Goal: Information Seeking & Learning: Check status

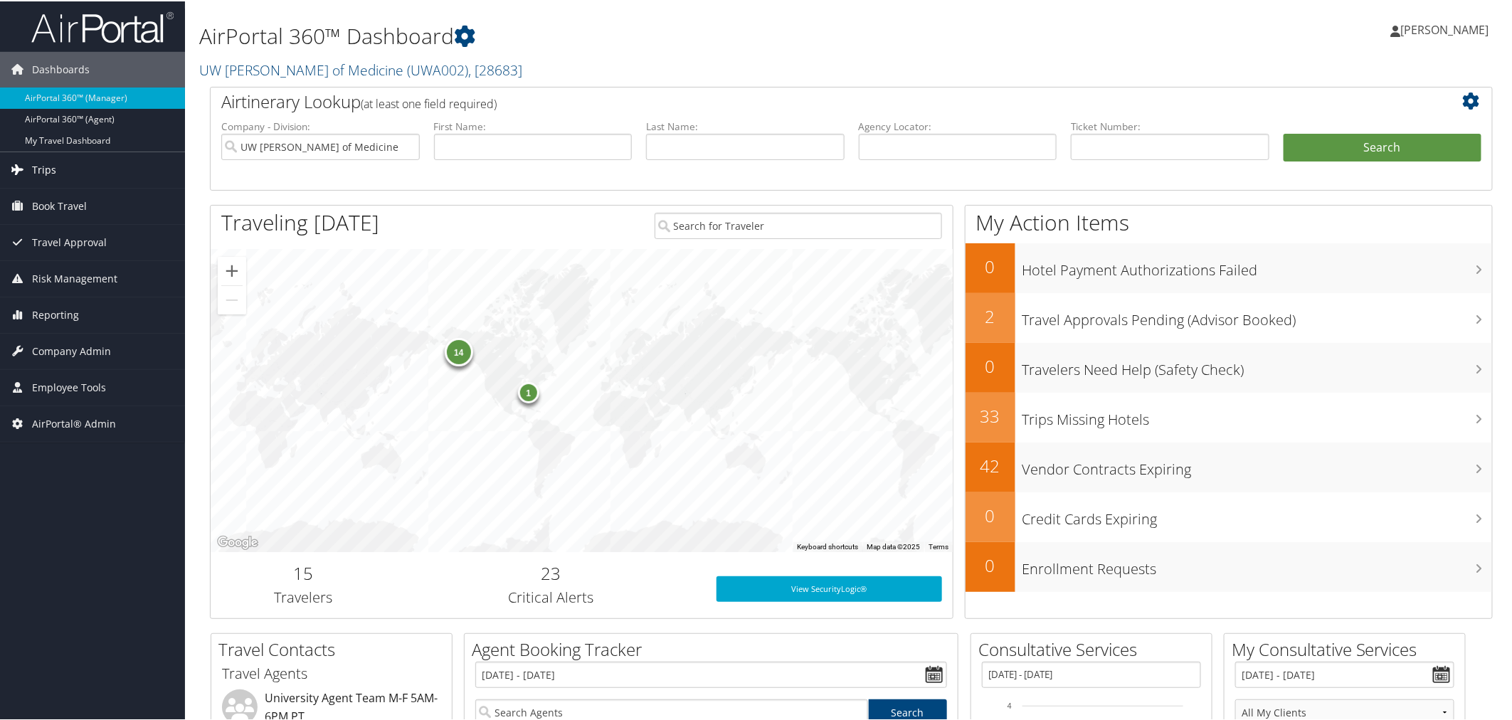
click at [56, 172] on link "Trips" at bounding box center [92, 169] width 185 height 36
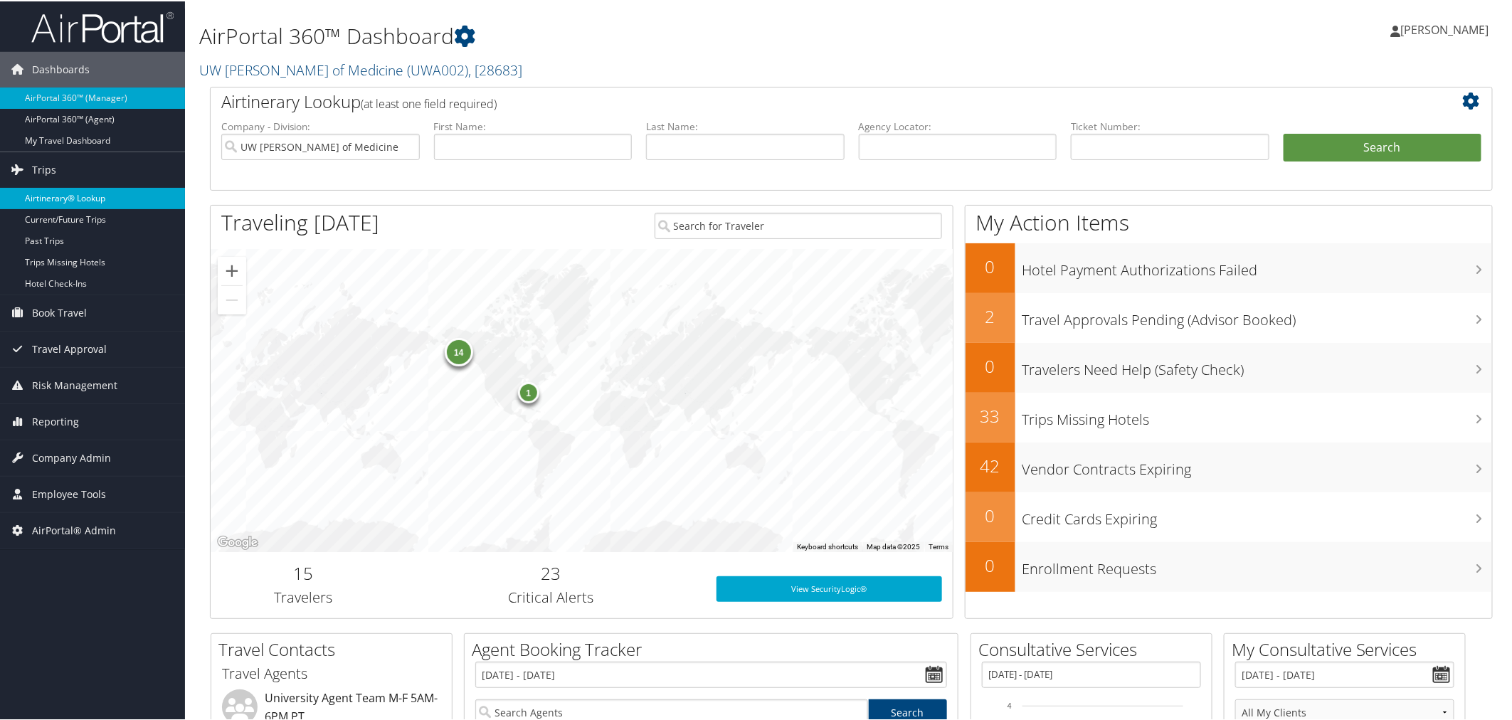
click at [80, 194] on link "Airtinerary® Lookup" at bounding box center [92, 196] width 185 height 21
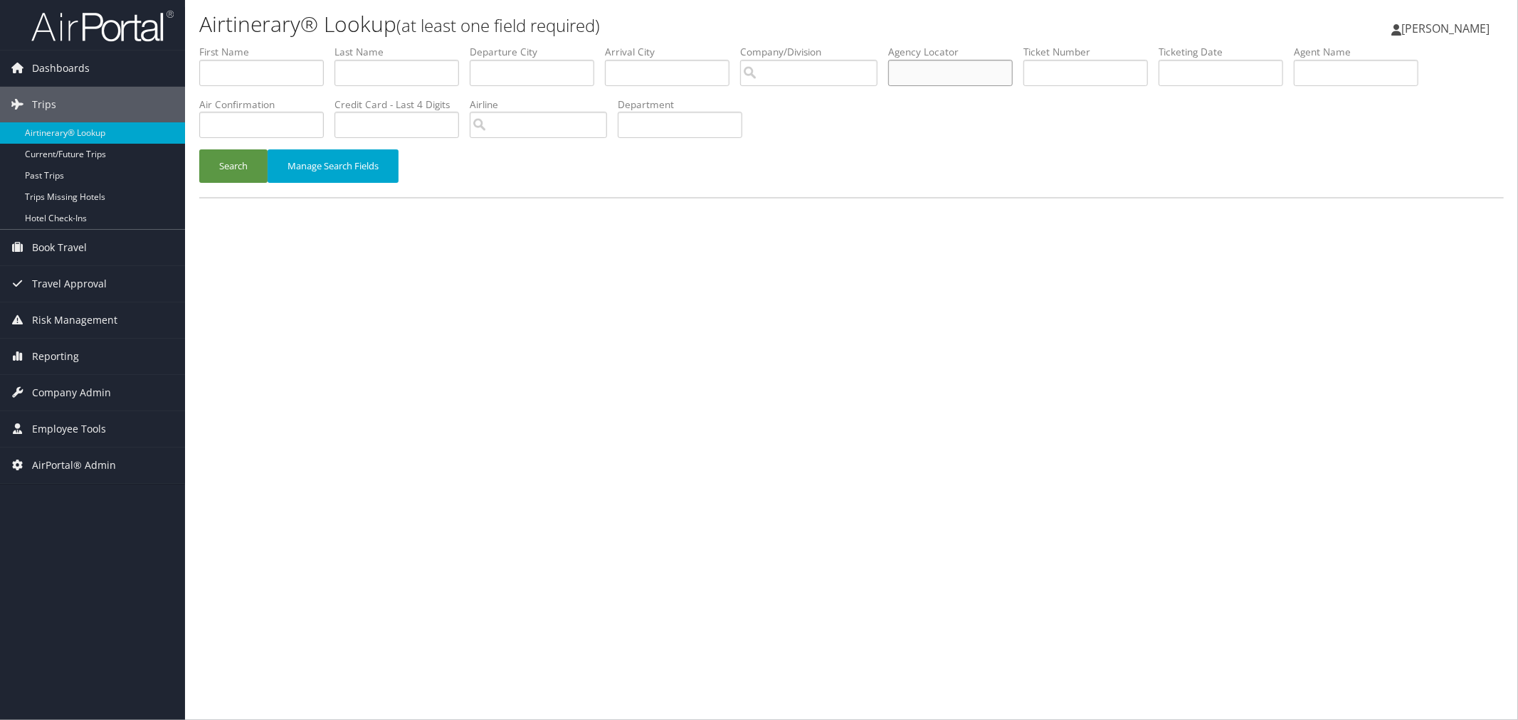
click at [959, 77] on input "text" at bounding box center [950, 73] width 125 height 26
paste input "DKTCCD"
click at [238, 165] on button "Search" at bounding box center [233, 165] width 68 height 33
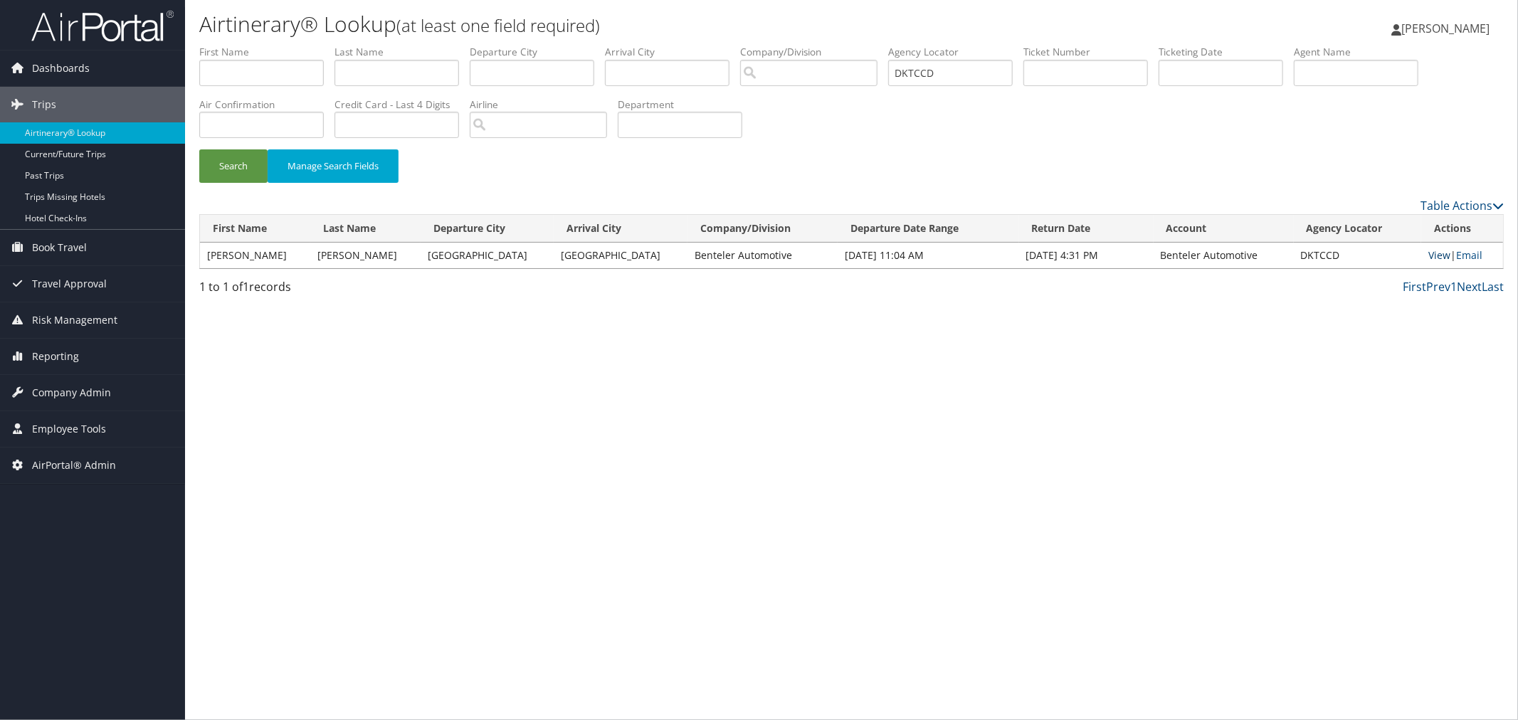
click at [1441, 256] on link "View" at bounding box center [1439, 255] width 22 height 14
drag, startPoint x: 994, startPoint y: 80, endPoint x: 915, endPoint y: 76, distance: 79.8
click at [915, 45] on ul "First Name Last Name Departure City Arrival City Company/Division Airport/City …" at bounding box center [851, 45] width 1305 height 0
paste input "CM06VF"
type input "CM06VF"
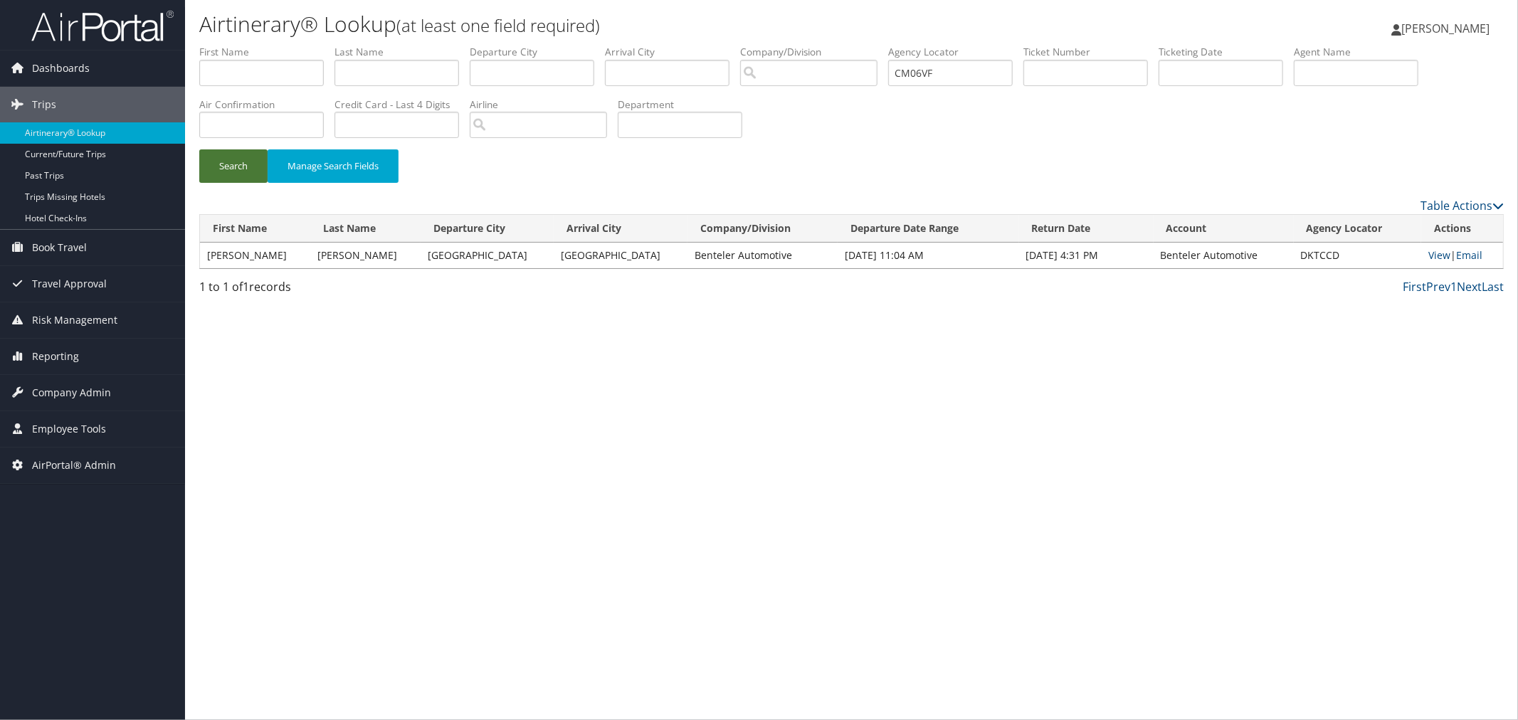
click at [236, 167] on button "Search" at bounding box center [233, 165] width 68 height 33
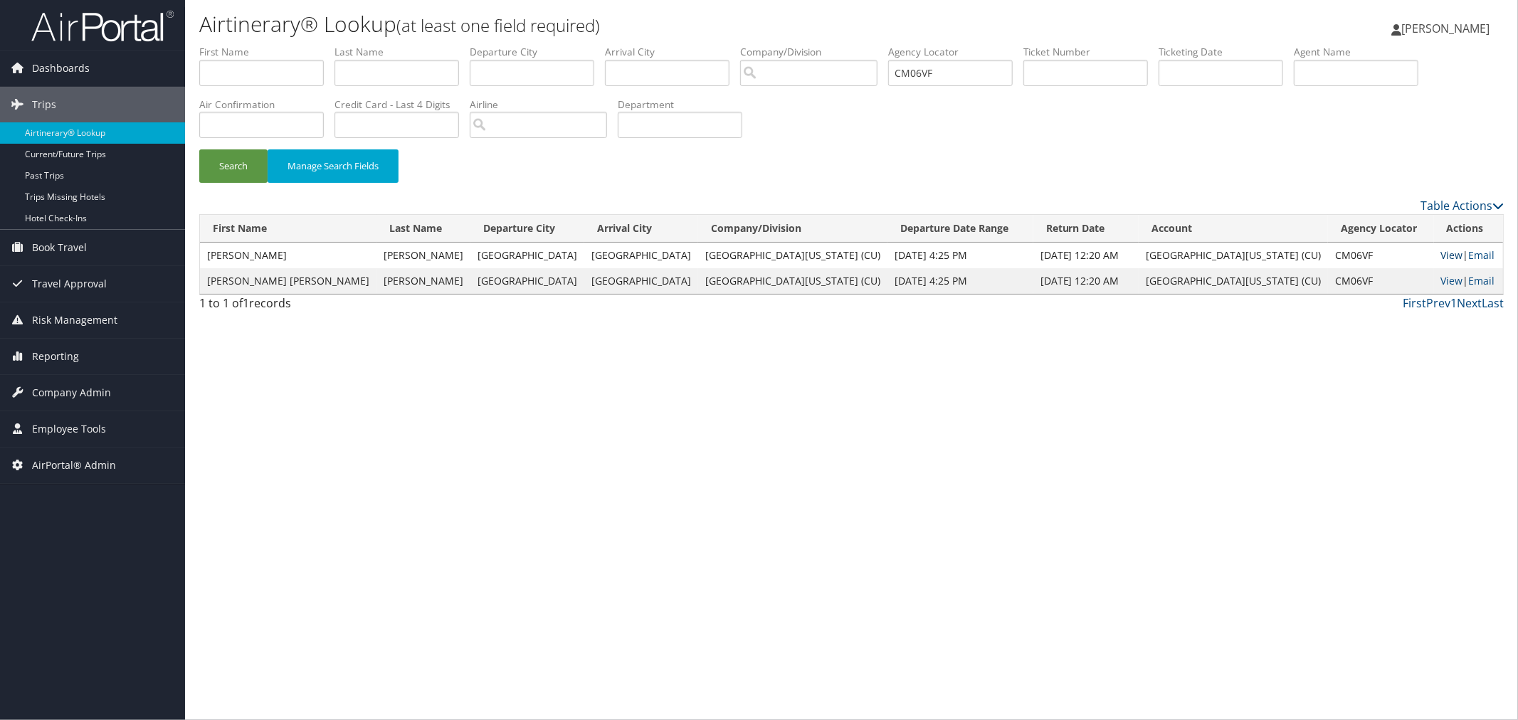
click at [1441, 251] on link "View" at bounding box center [1452, 255] width 22 height 14
click at [88, 281] on span "Travel Approval" at bounding box center [69, 284] width 75 height 36
click at [72, 319] on span "Risk Management" at bounding box center [74, 320] width 85 height 36
click at [71, 319] on span "Risk Management" at bounding box center [74, 320] width 85 height 36
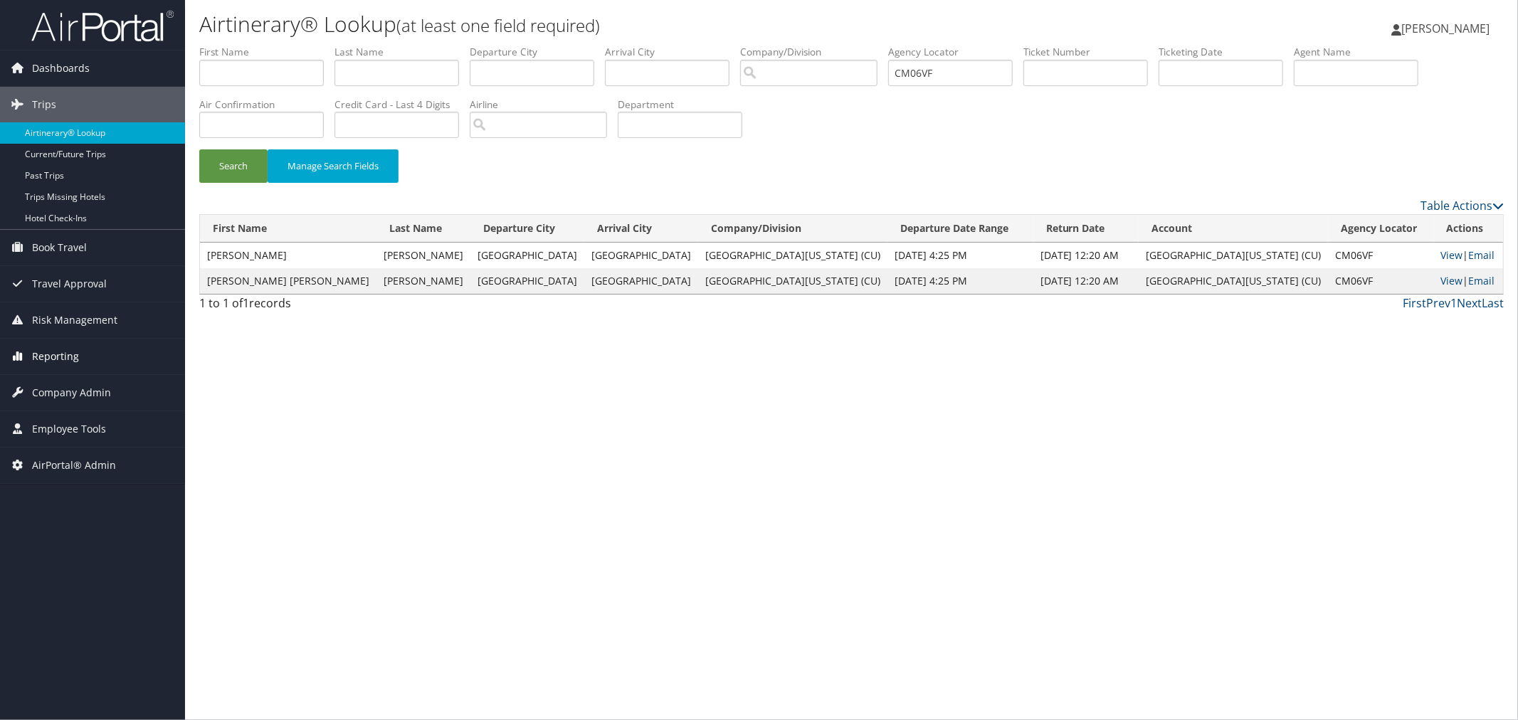
click at [58, 347] on span "Reporting" at bounding box center [55, 357] width 47 height 36
click at [57, 359] on span "Reporting" at bounding box center [55, 357] width 47 height 36
click at [60, 389] on span "Company Admin" at bounding box center [71, 393] width 79 height 36
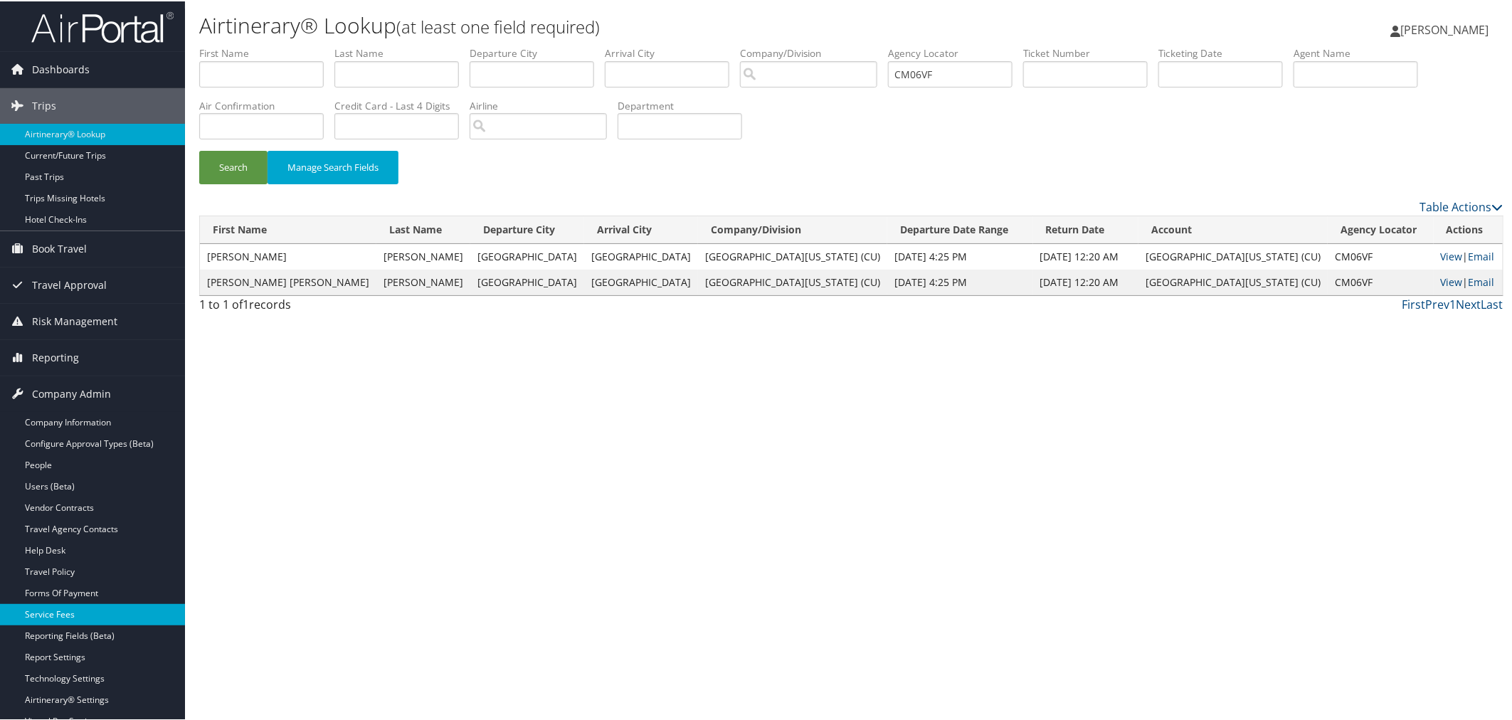
click at [72, 608] on link "Service Fees" at bounding box center [92, 613] width 185 height 21
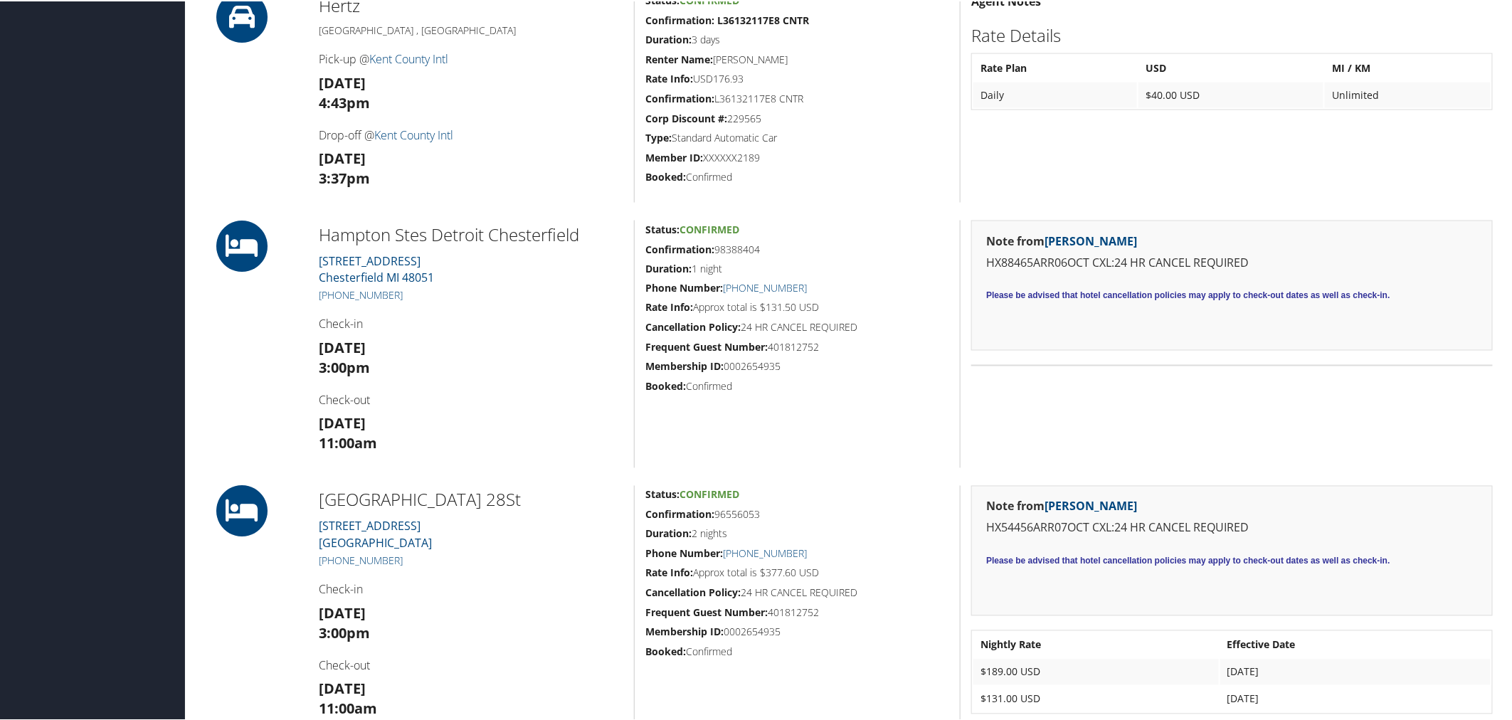
scroll to position [1107, 0]
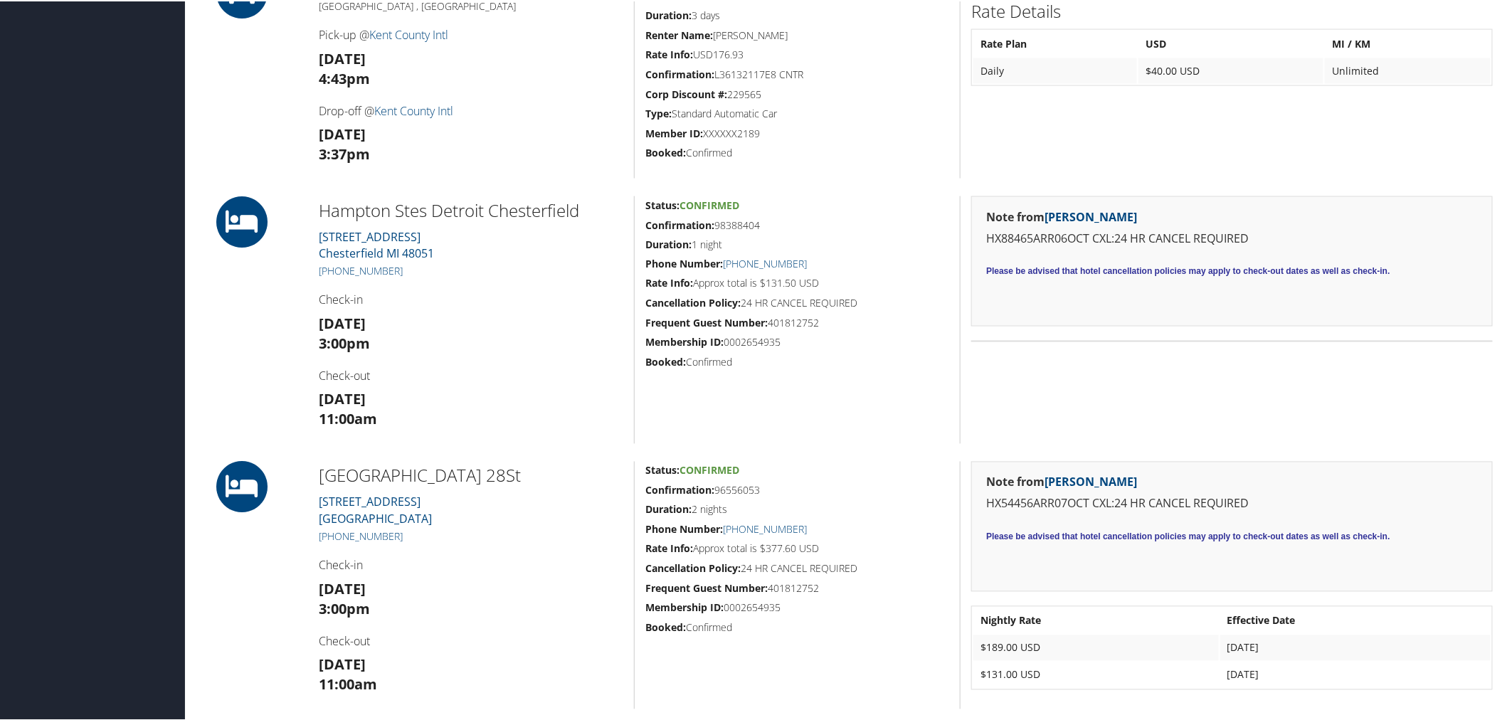
drag, startPoint x: 1140, startPoint y: 373, endPoint x: 1137, endPoint y: 366, distance: 7.7
click at [1140, 373] on div "Note from Mary Duffy HX88465ARR06OCT CXL:24 HR CANCEL REQUIRED Please be advise…" at bounding box center [1232, 319] width 544 height 248
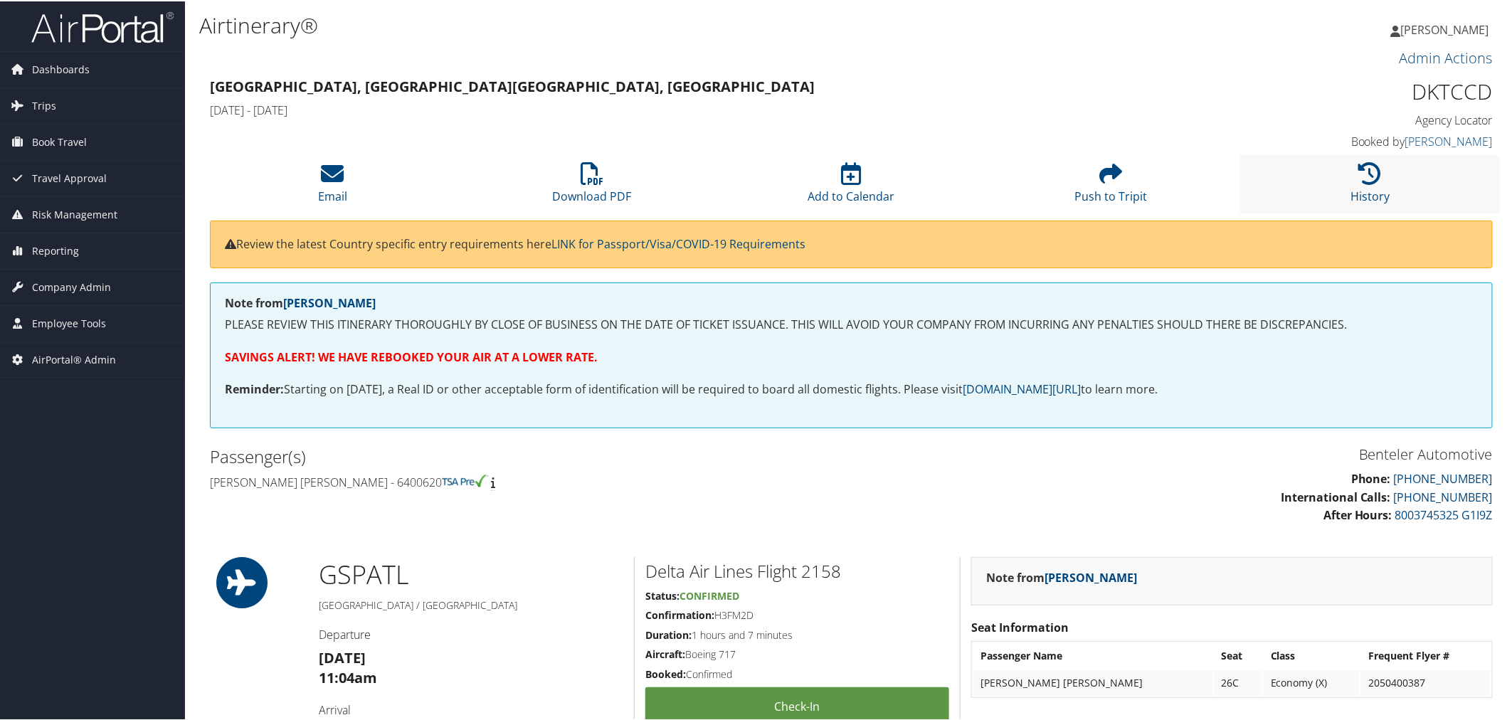
click at [1300, 176] on li "History" at bounding box center [1370, 183] width 260 height 58
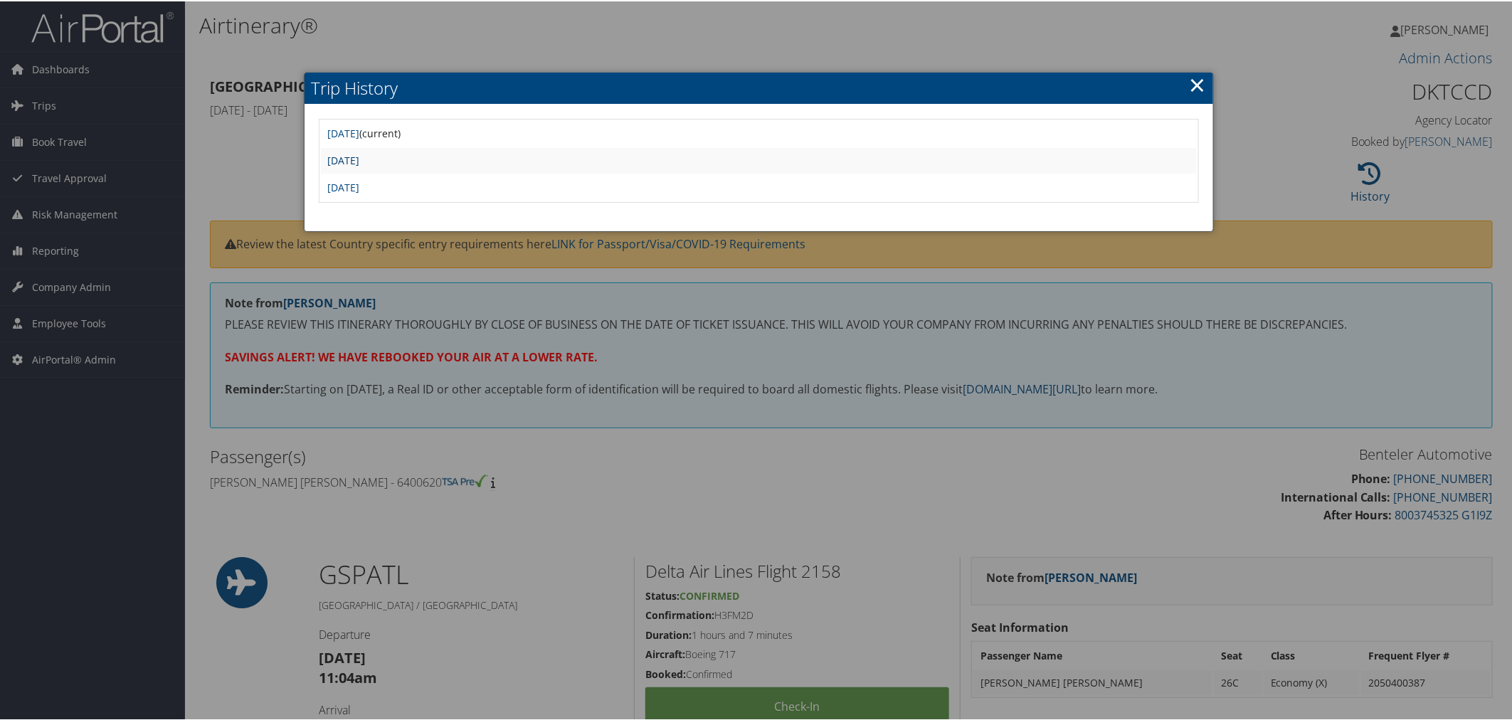
click at [360, 162] on link "Mon Sep 29 16:32:55 MDT 2025" at bounding box center [344, 159] width 32 height 14
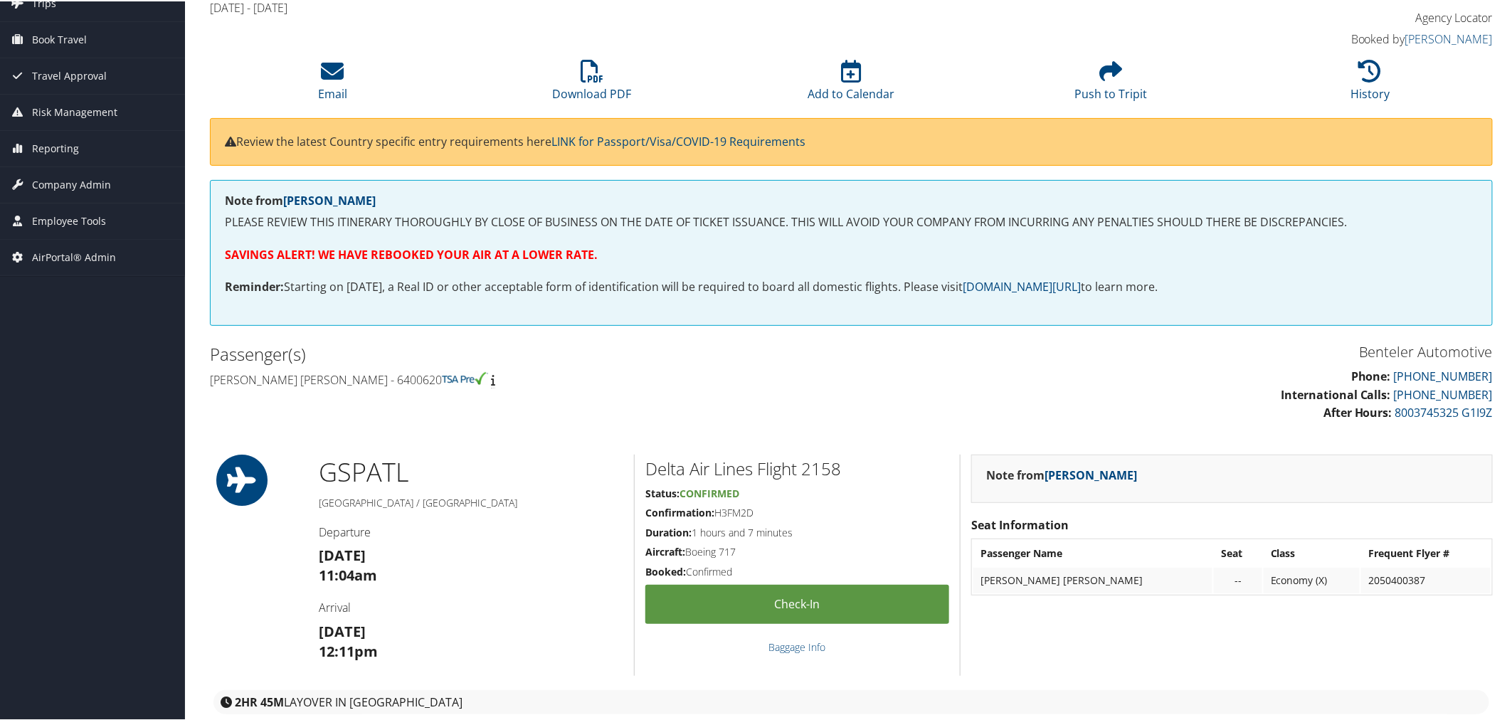
scroll to position [79, 0]
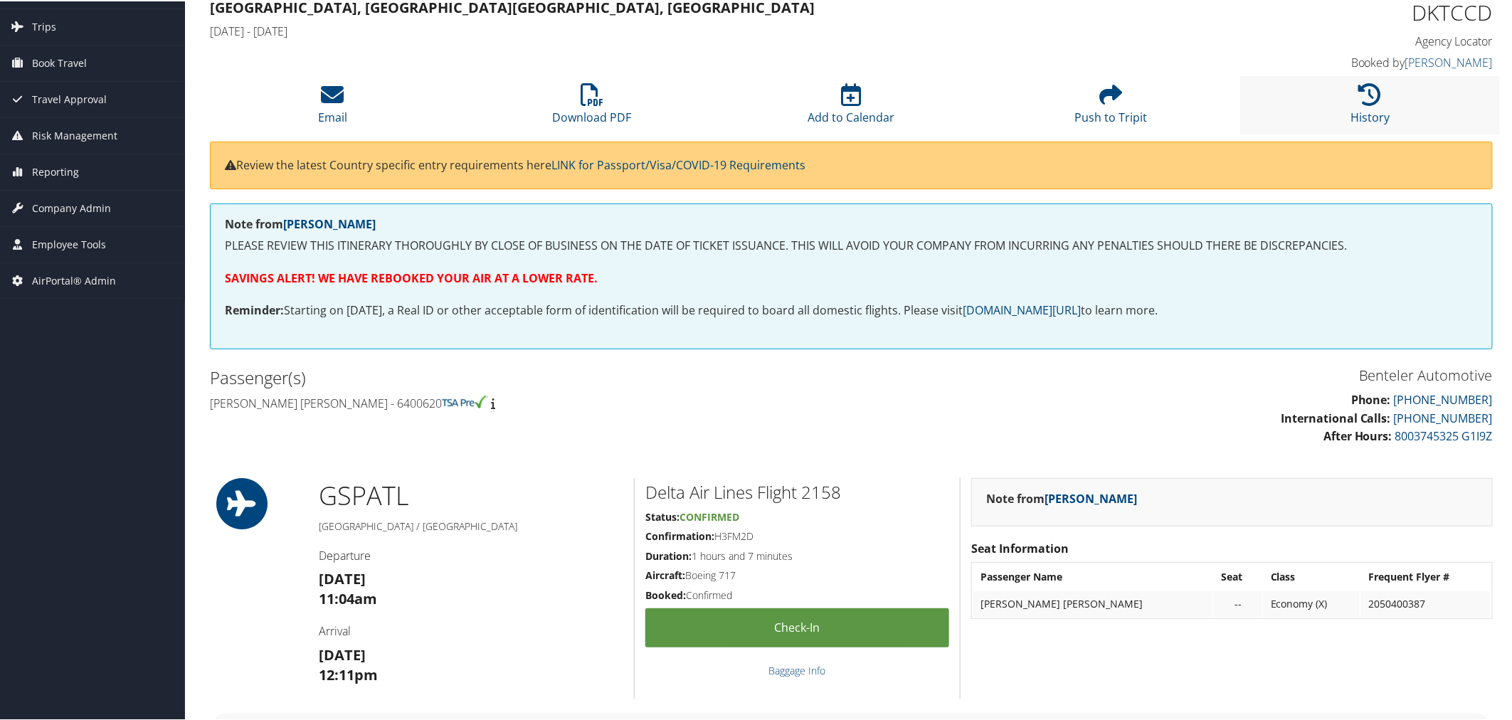
click at [1346, 107] on li "History" at bounding box center [1370, 104] width 260 height 58
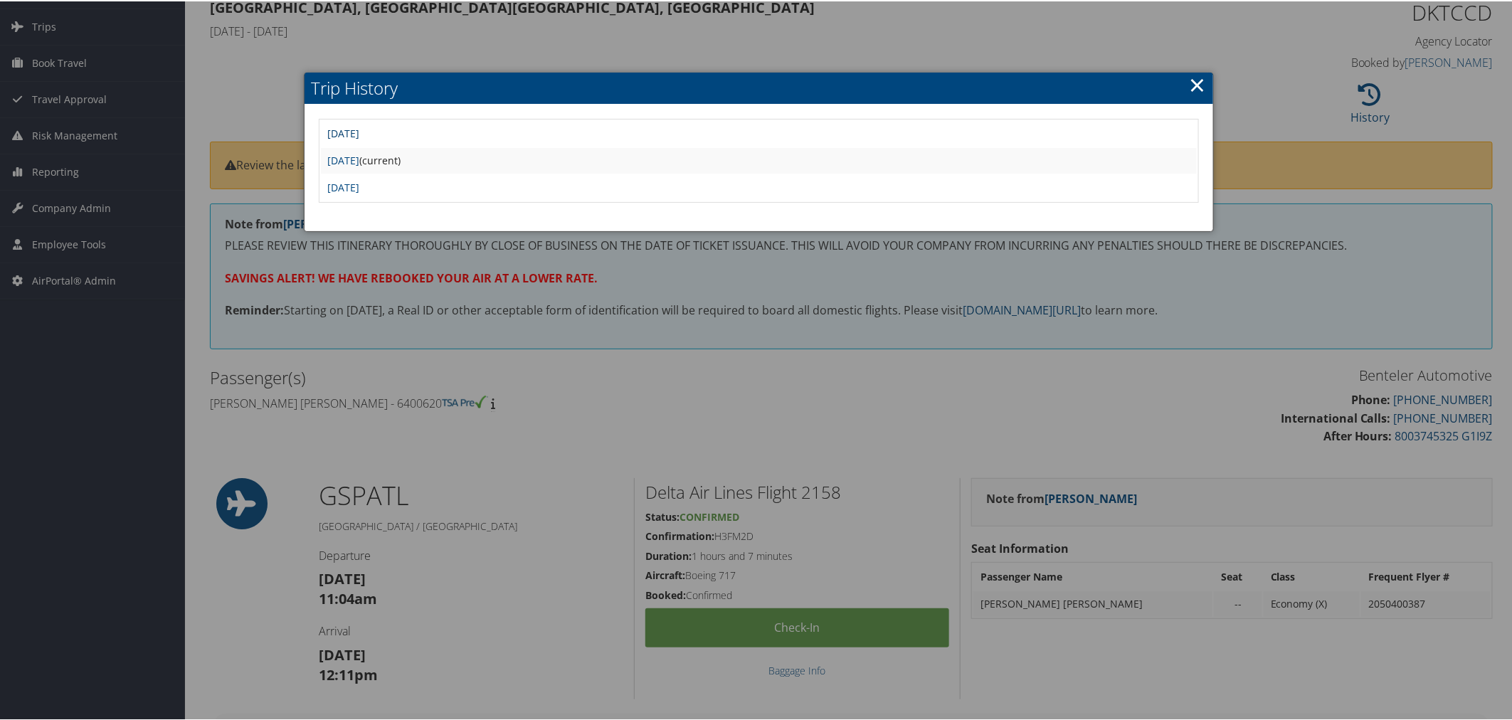
click at [360, 132] on link "Tue Sep 30 07:14:31 MDT 2025" at bounding box center [344, 132] width 32 height 14
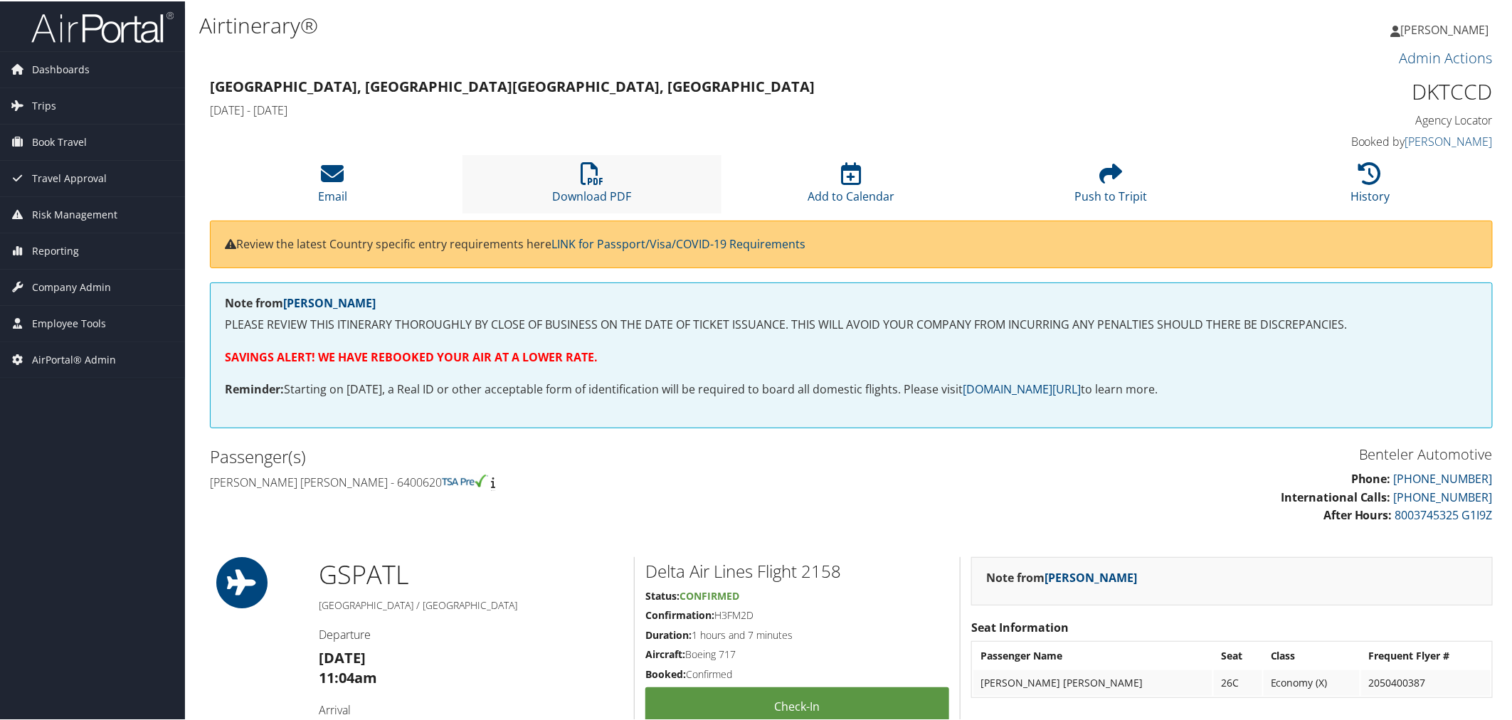
click at [571, 179] on li "Download PDF" at bounding box center [593, 183] width 260 height 58
click at [614, 51] on h3 "Admin Actions" at bounding box center [851, 57] width 1283 height 20
click at [742, 103] on h4 "[DATE] - [DATE]" at bounding box center [688, 109] width 957 height 16
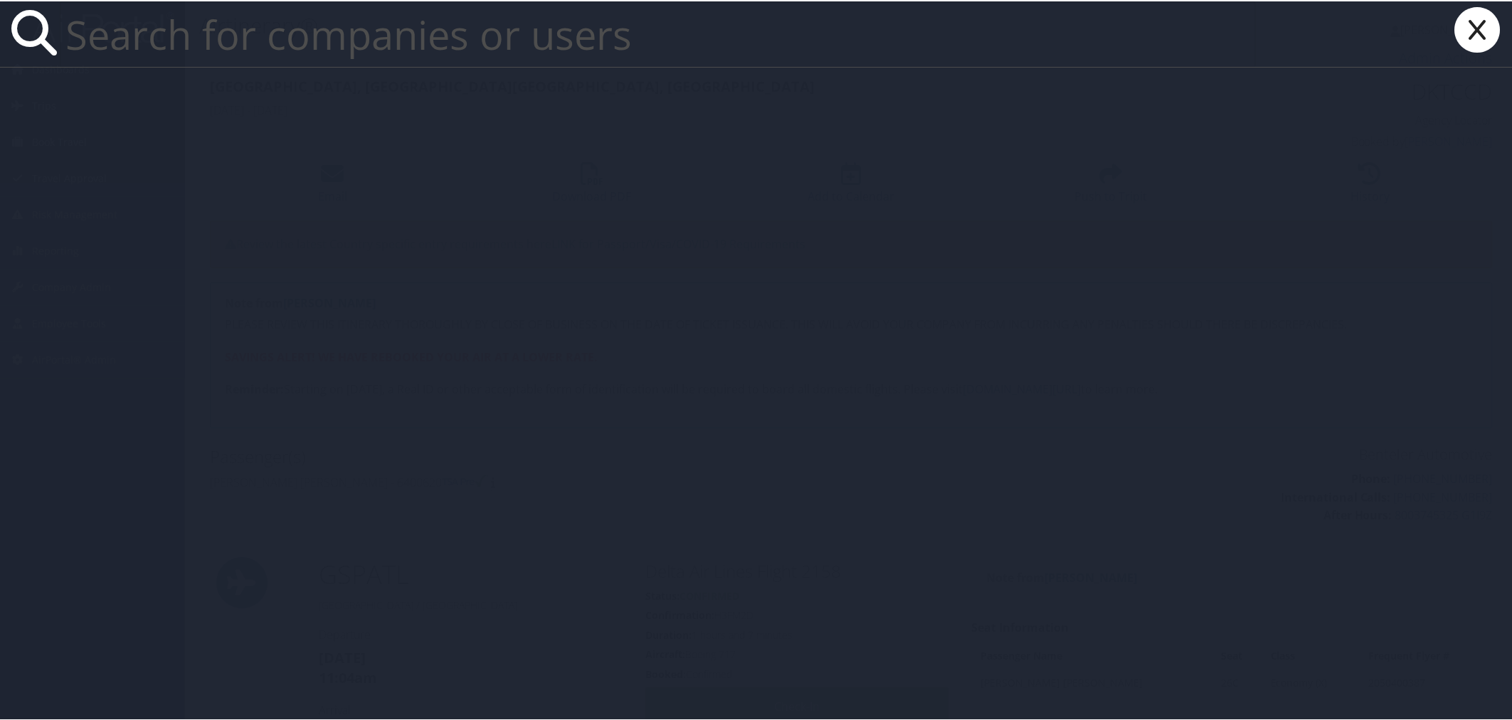
paste input "David Odom"
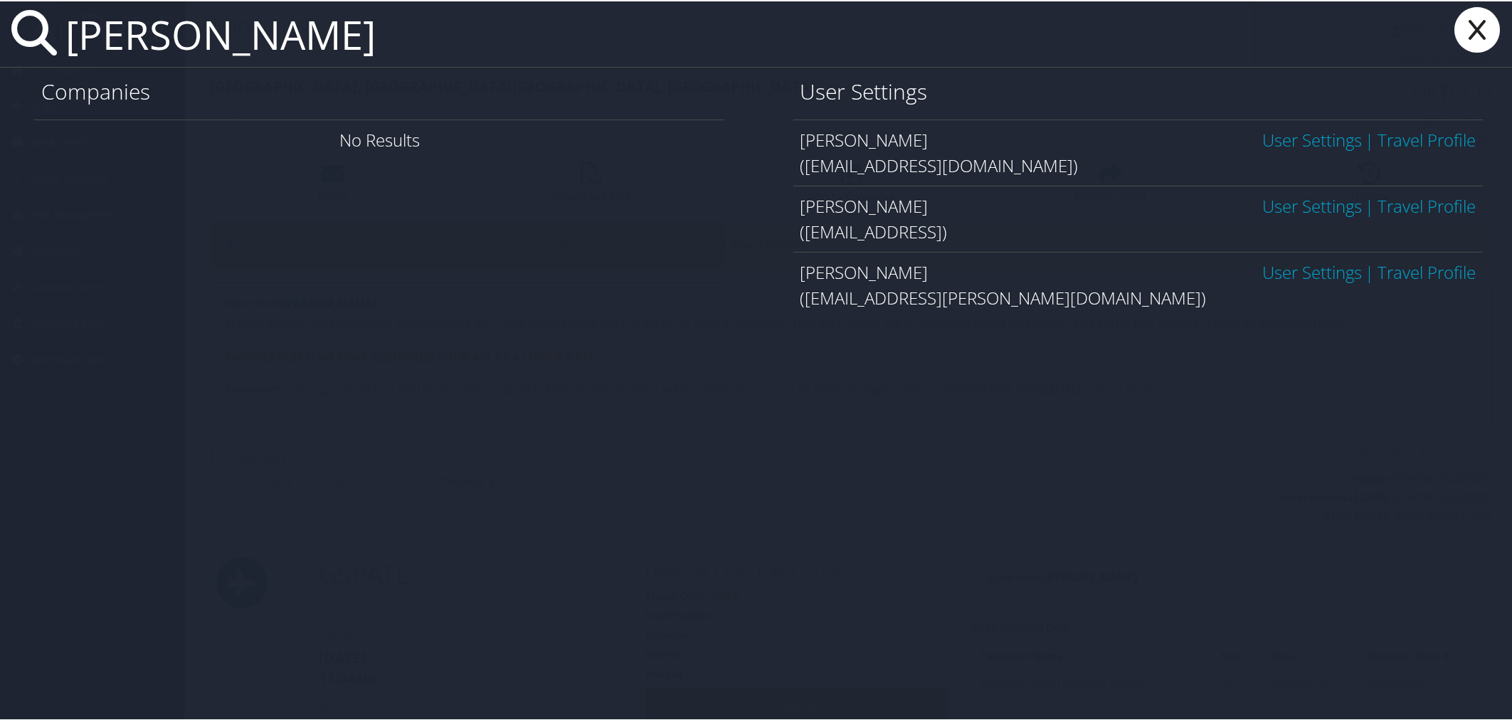
type input "David Odom"
click at [1263, 266] on link "User Settings" at bounding box center [1313, 270] width 100 height 23
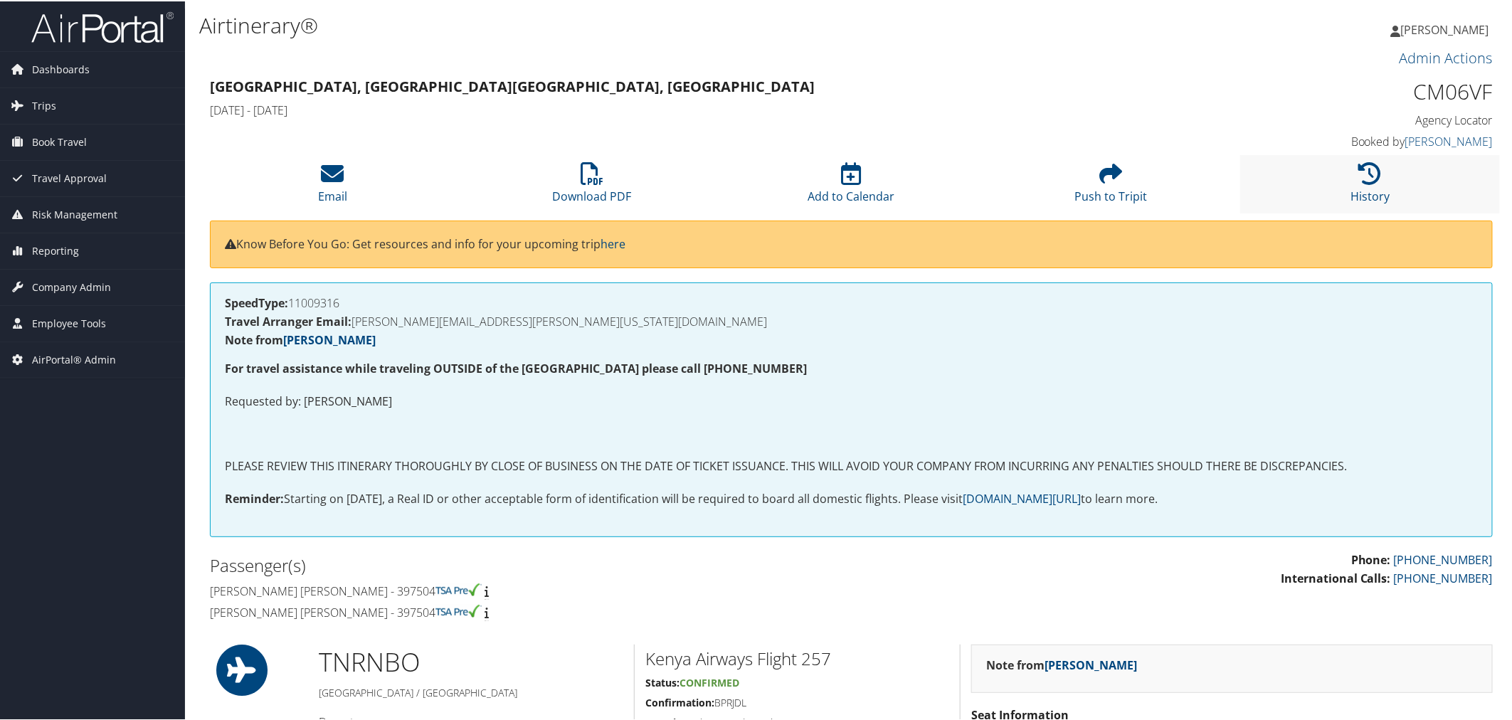
click at [1329, 180] on li "History" at bounding box center [1370, 183] width 260 height 58
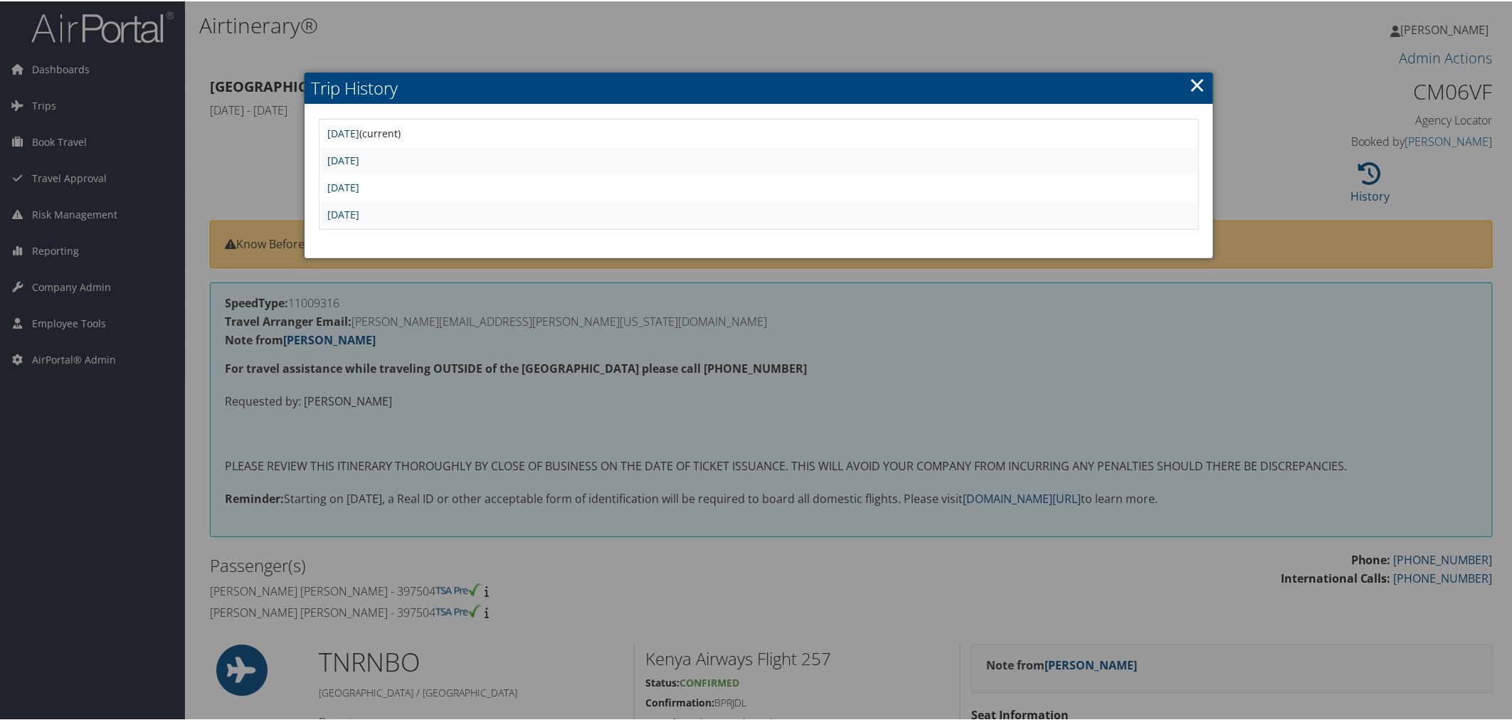
click at [1189, 81] on link "×" at bounding box center [1197, 83] width 16 height 28
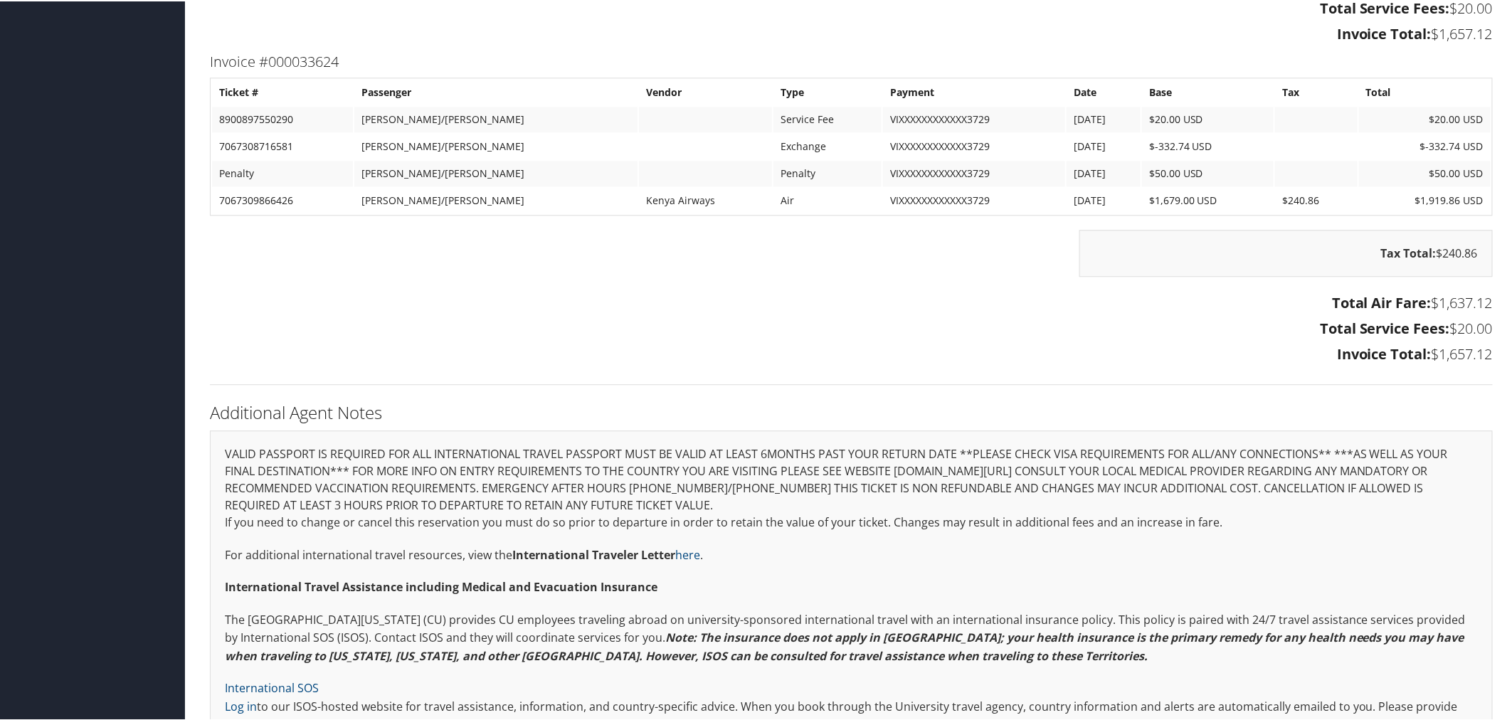
scroll to position [1581, 0]
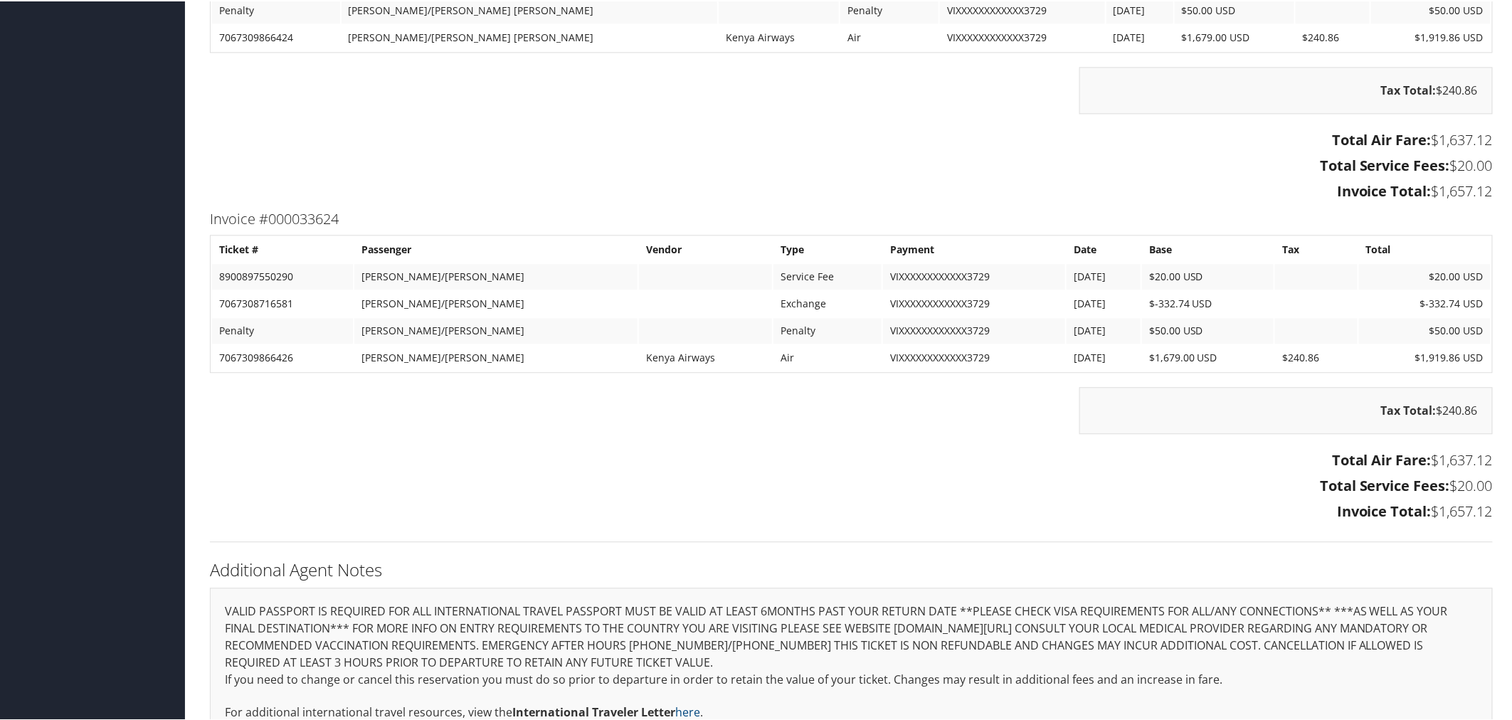
click at [578, 421] on div "Tax Total: $240.86" at bounding box center [851, 416] width 1305 height 61
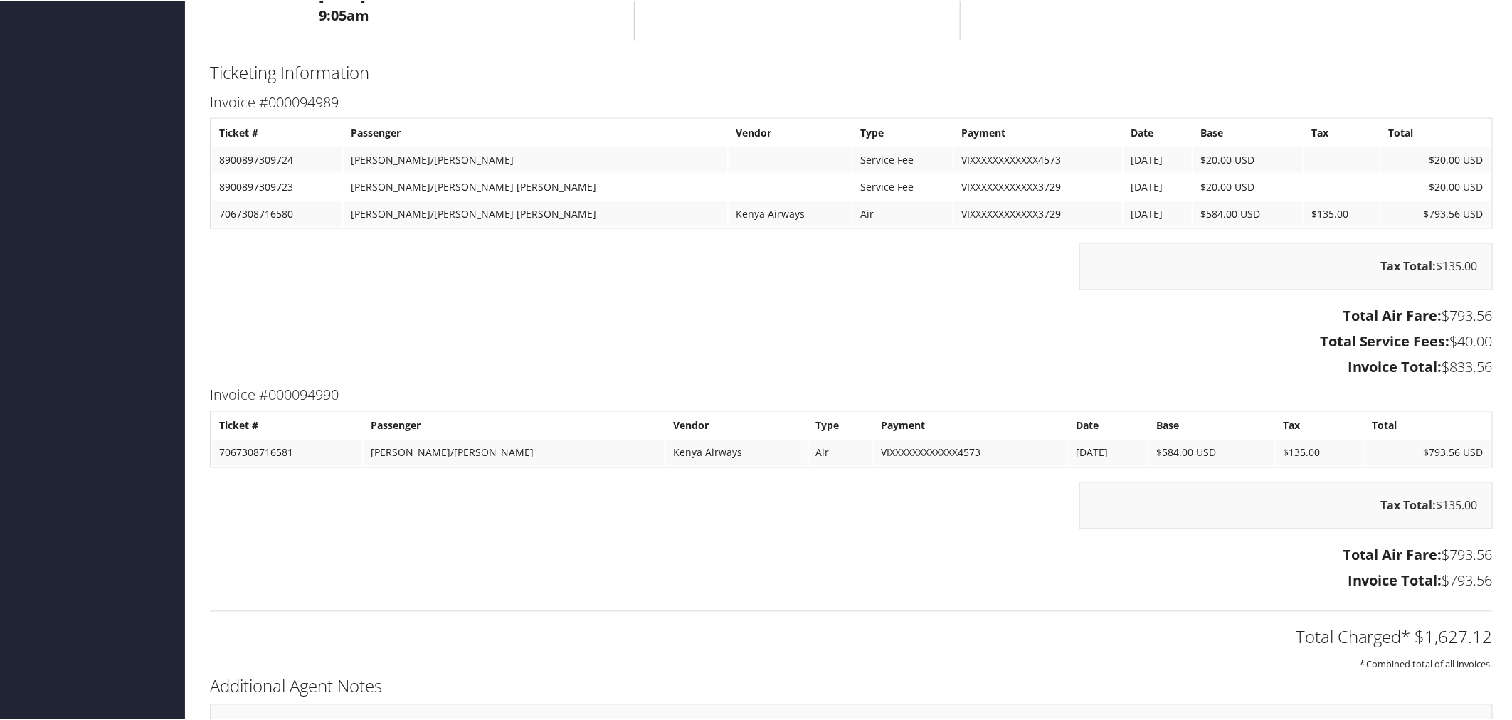
scroll to position [1107, 0]
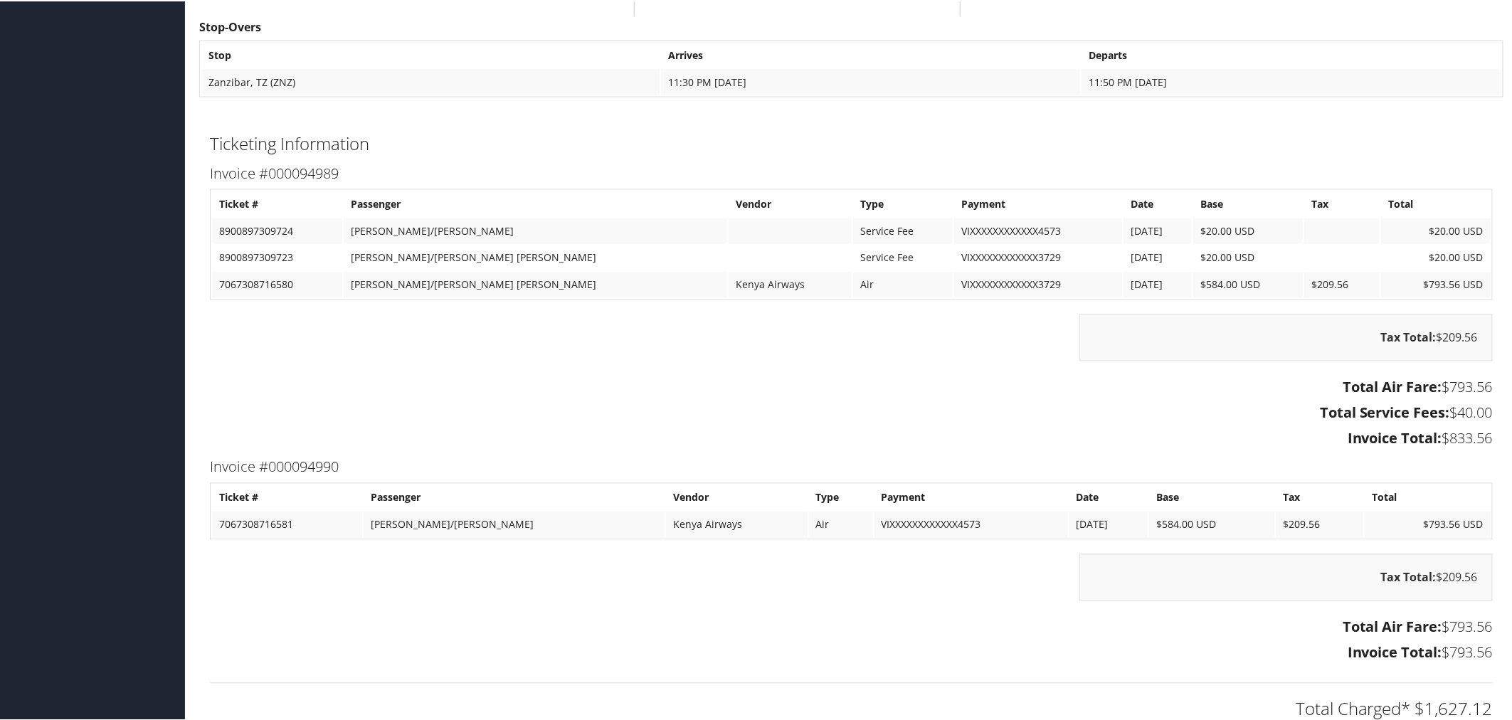
scroll to position [1344, 0]
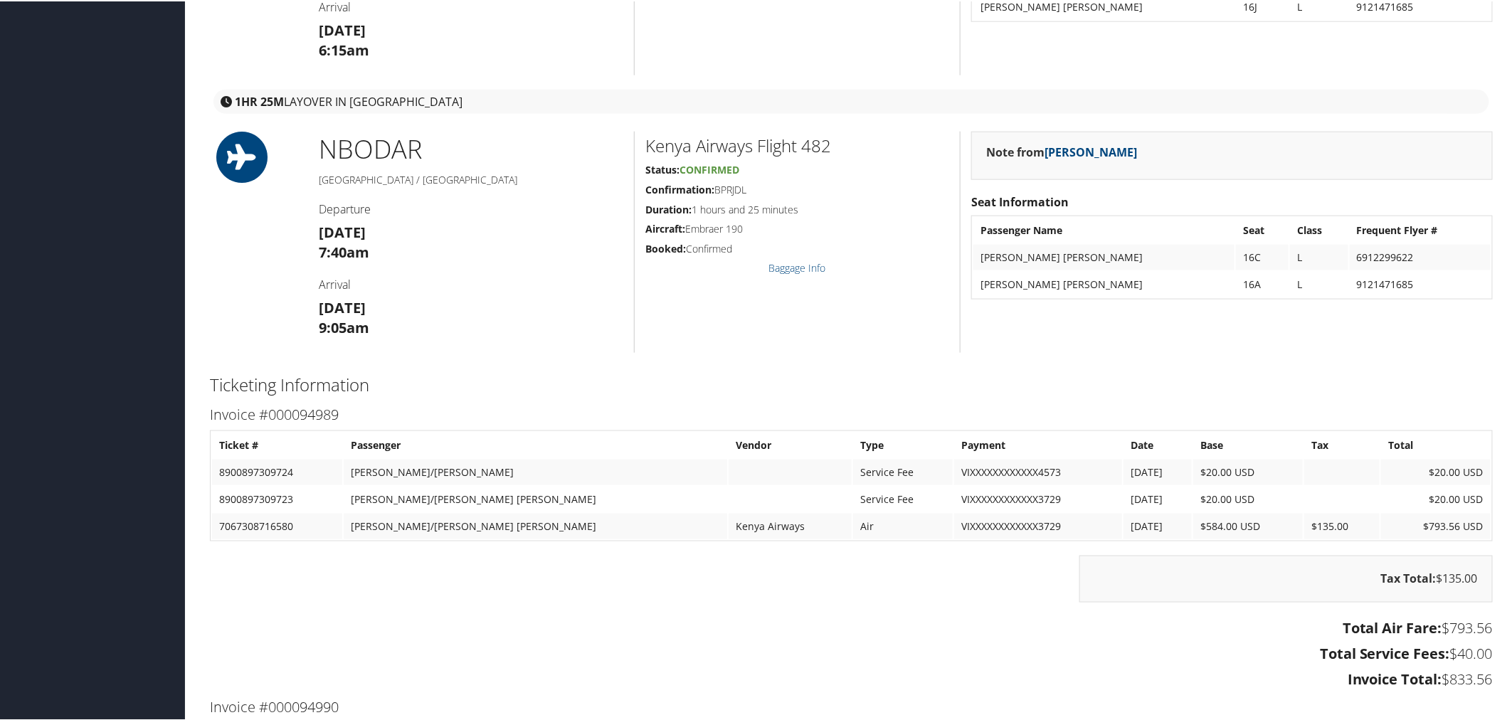
scroll to position [1186, 0]
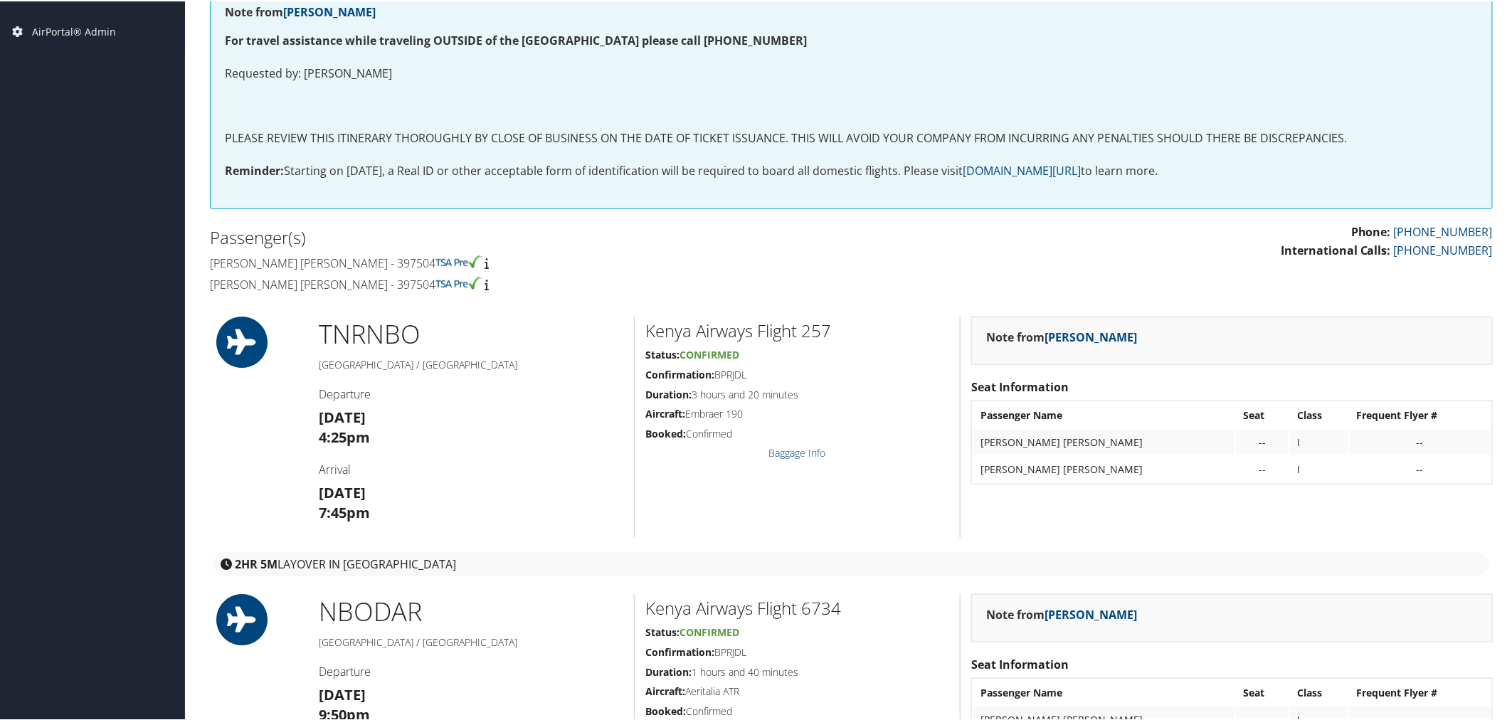
scroll to position [73, 0]
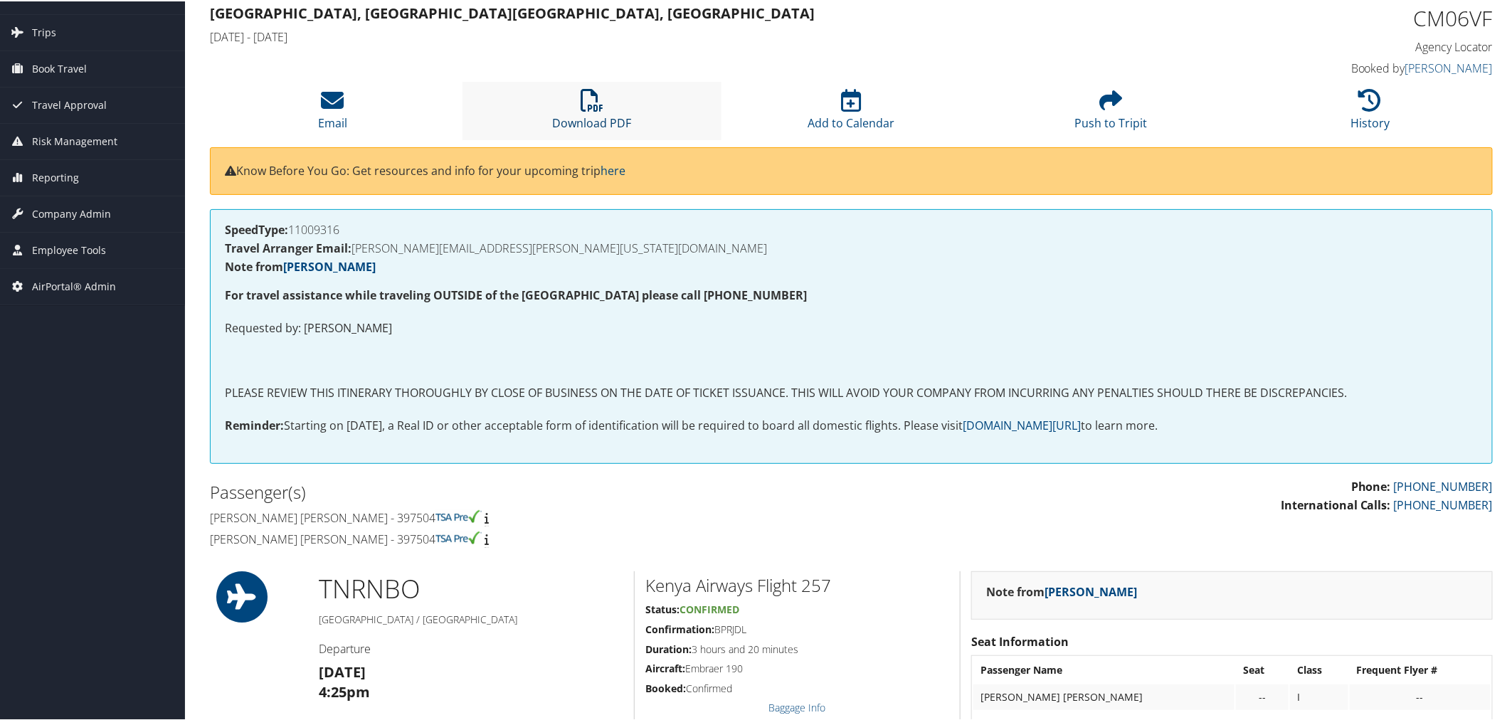
click at [578, 121] on link "Download PDF" at bounding box center [591, 112] width 79 height 34
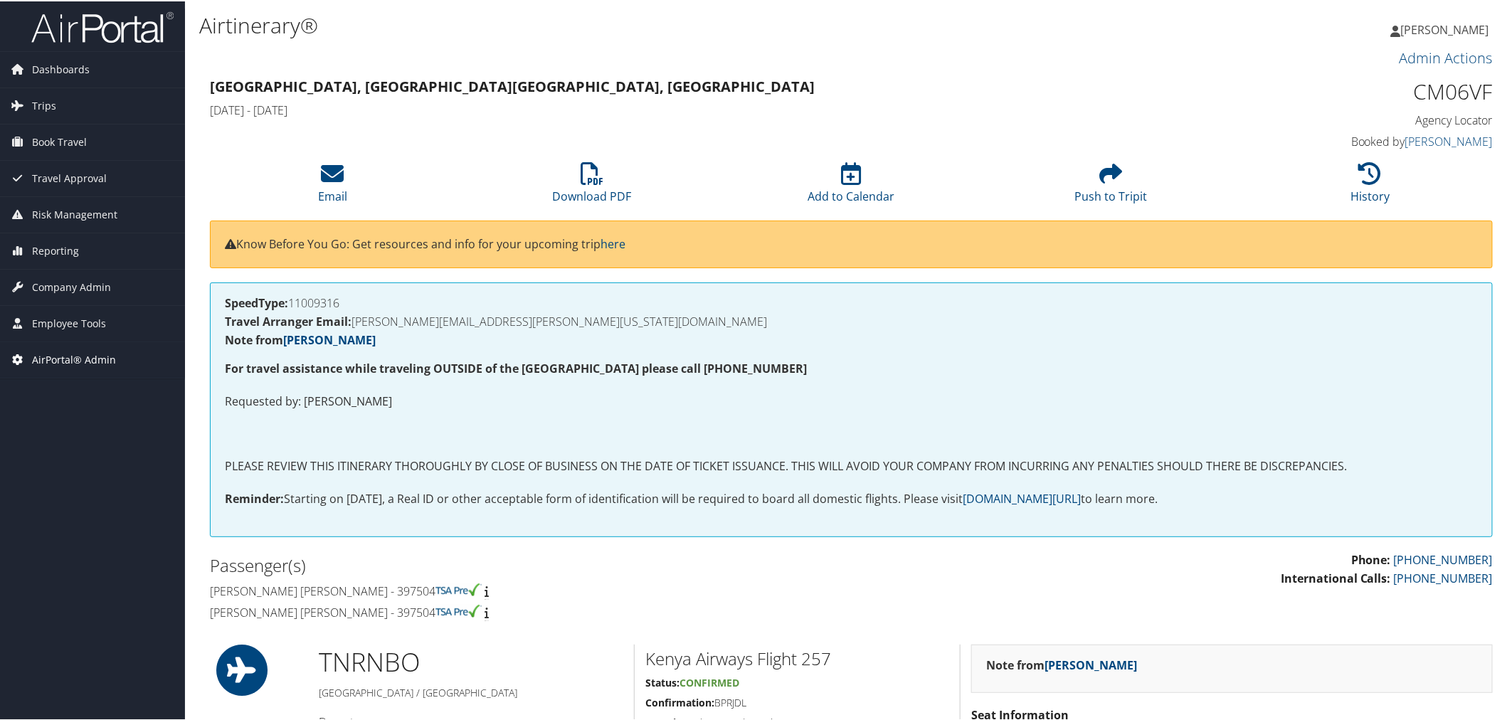
click at [65, 356] on span "AirPortal® Admin" at bounding box center [74, 359] width 84 height 36
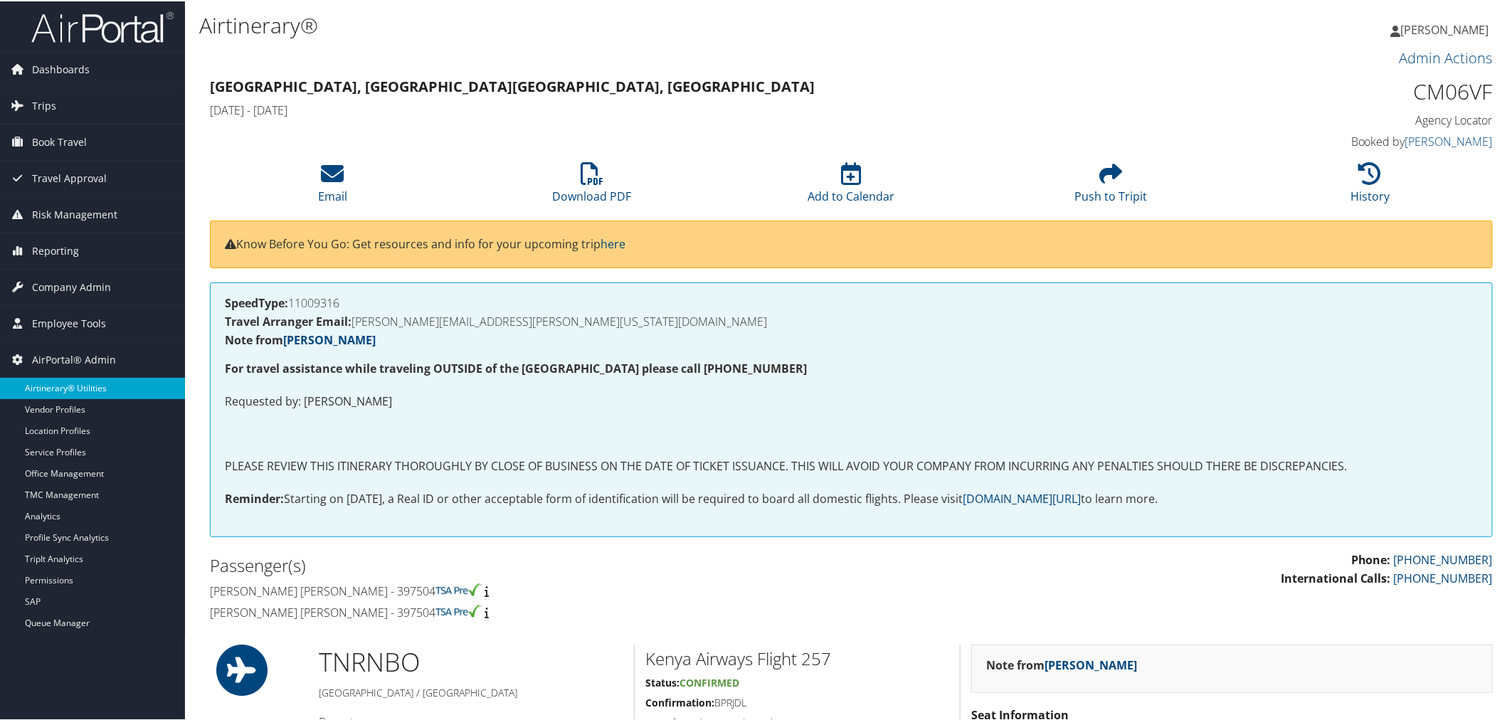
click at [52, 389] on link "Airtinerary® Utilities" at bounding box center [92, 386] width 185 height 21
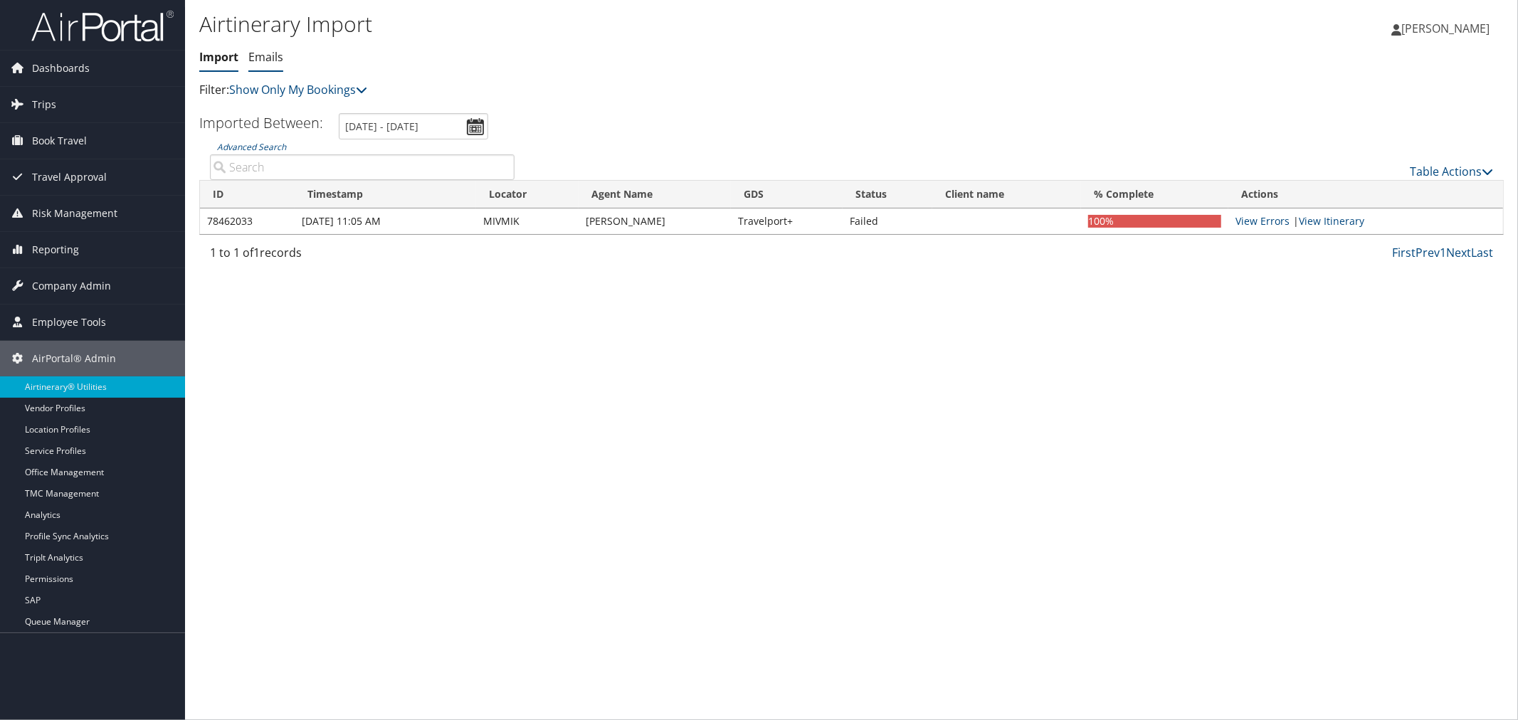
click at [274, 53] on link "Emails" at bounding box center [265, 57] width 35 height 16
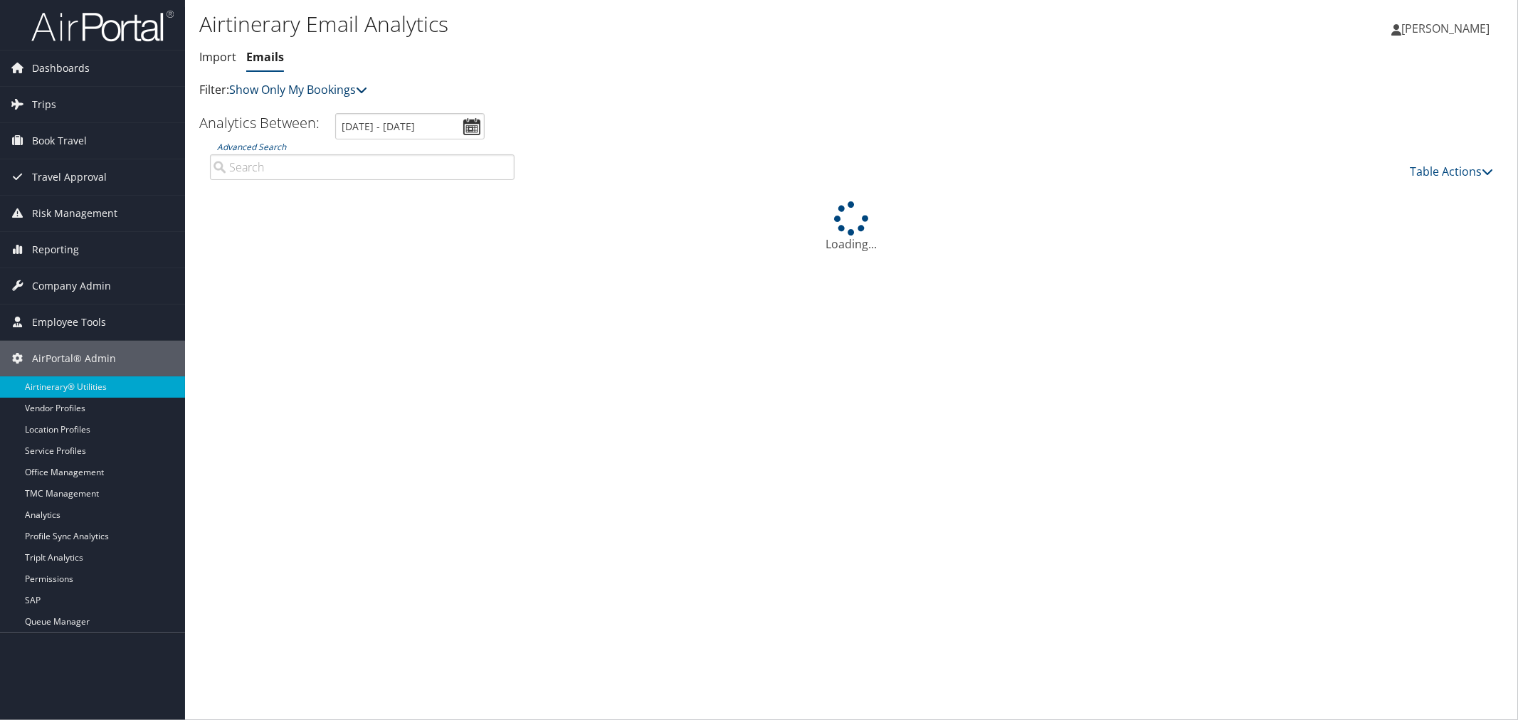
click at [290, 95] on link "Show Only My Bookings" at bounding box center [298, 90] width 138 height 16
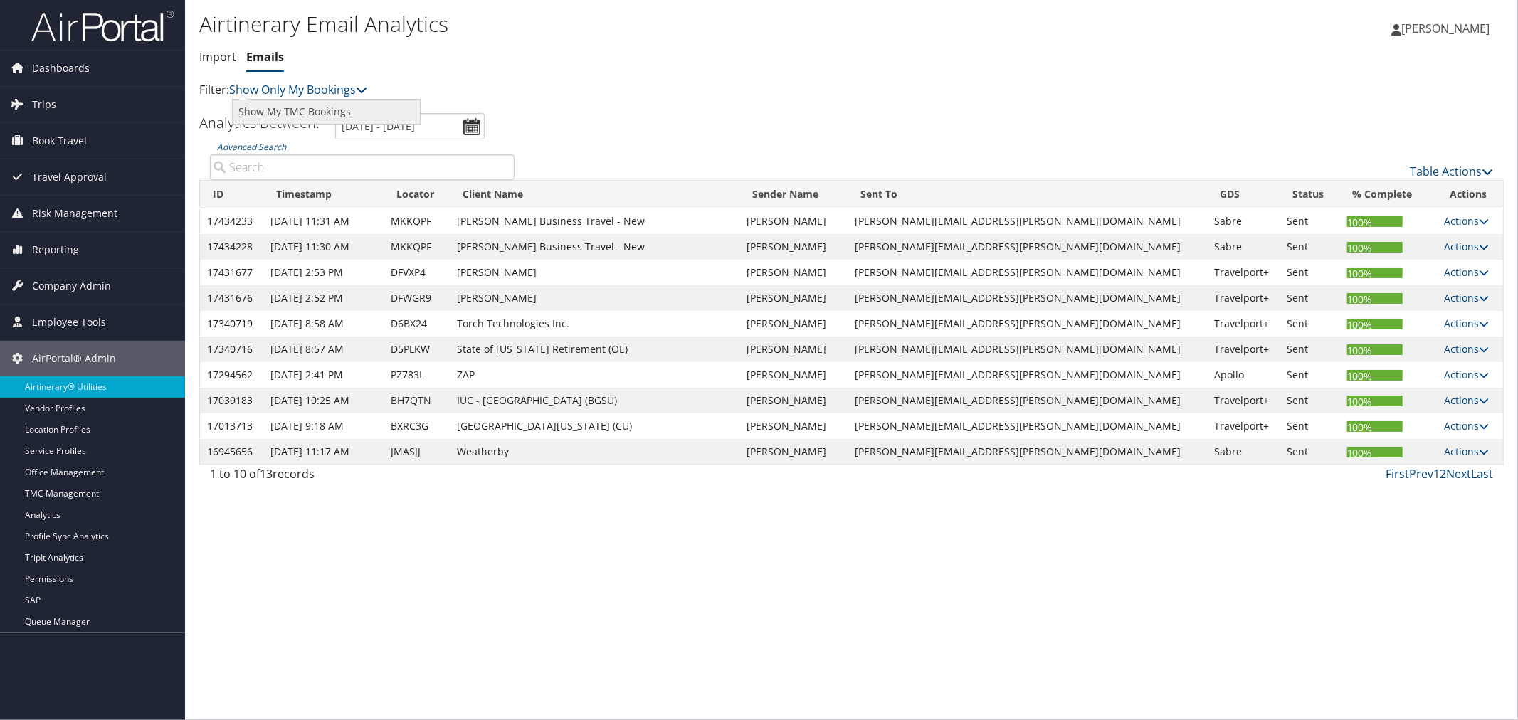
click at [301, 110] on link "Show My TMC Bookings" at bounding box center [326, 112] width 187 height 24
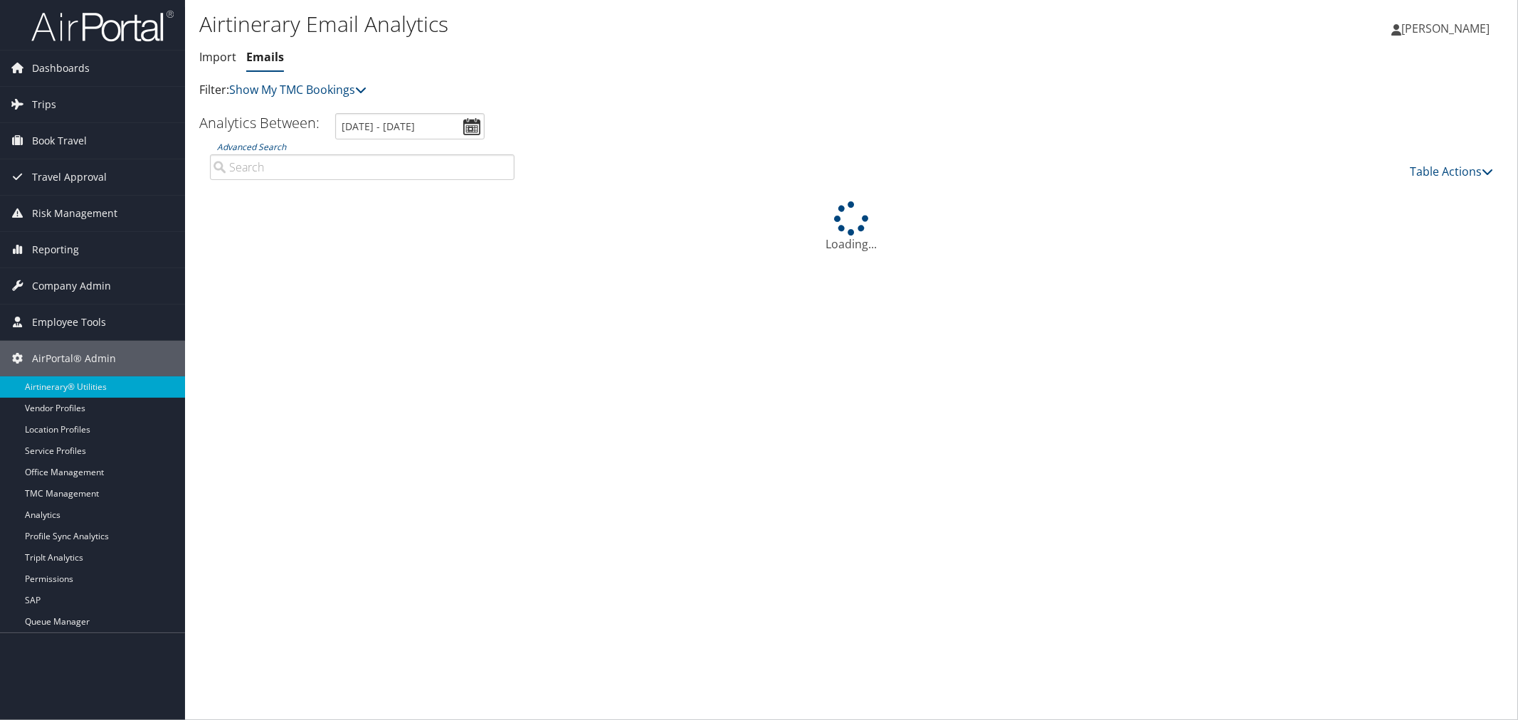
click at [299, 165] on input "Advanced Search" at bounding box center [362, 167] width 305 height 26
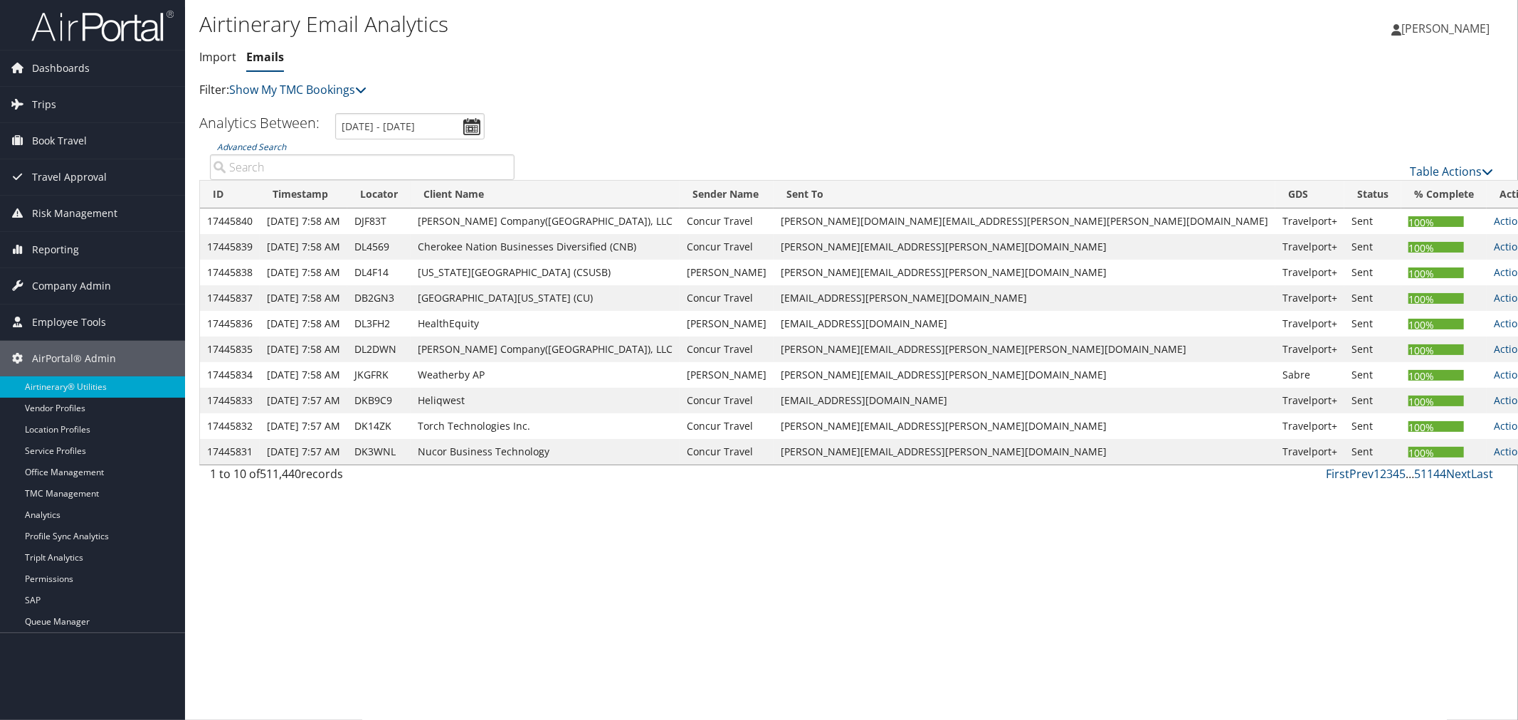
paste input "DJ0YX6"
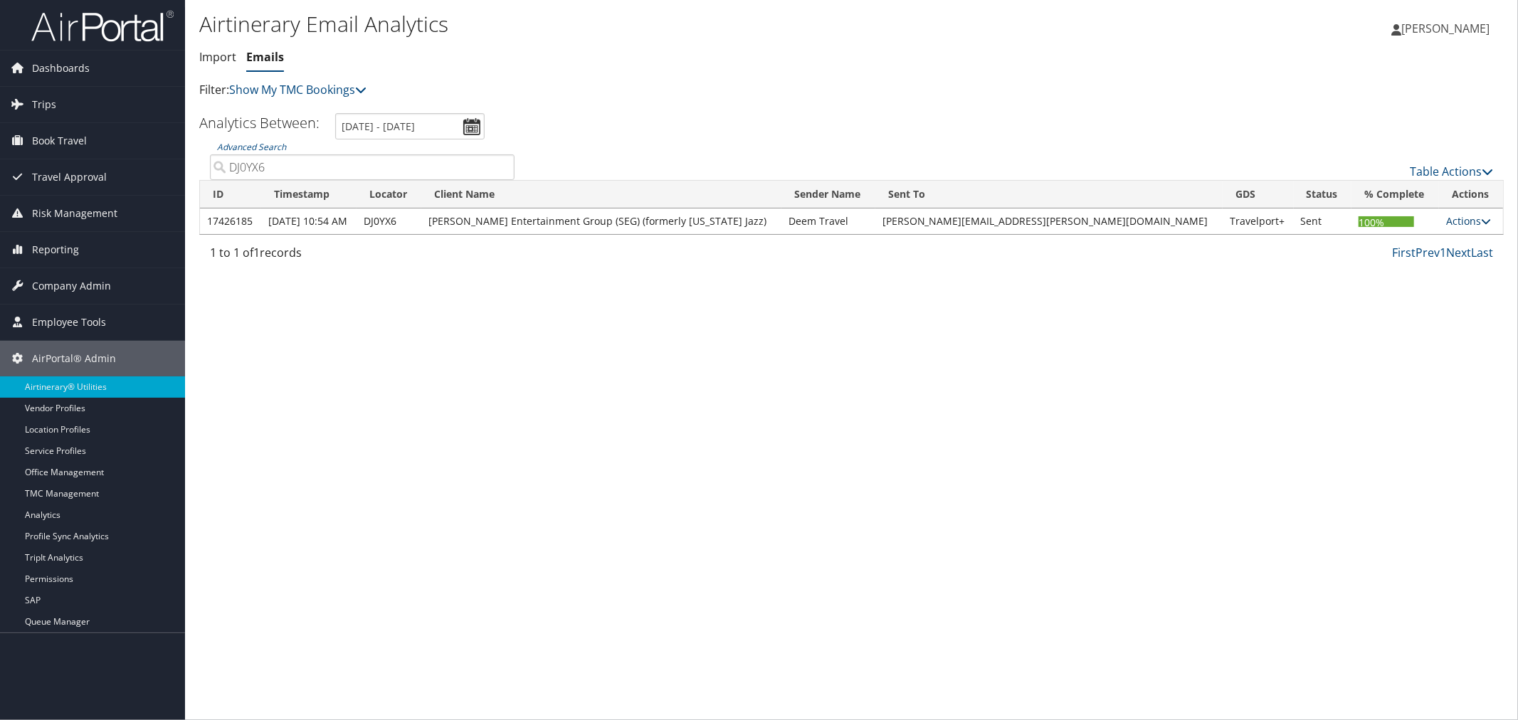
type input "DJ0YX6"
click at [1450, 219] on link "Actions" at bounding box center [1468, 221] width 45 height 14
click at [1421, 282] on link "View CCs" at bounding box center [1435, 290] width 90 height 24
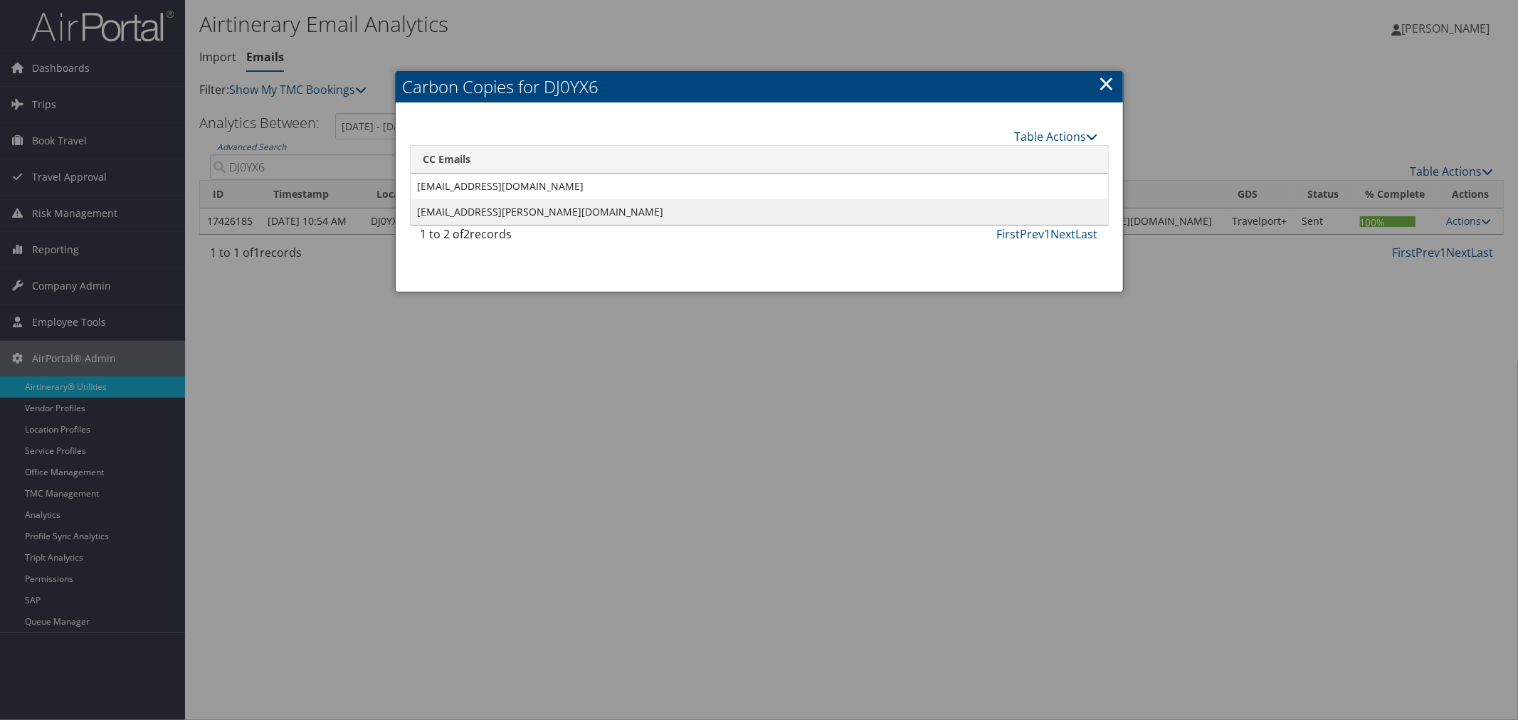
click at [1105, 76] on link "×" at bounding box center [1107, 83] width 16 height 28
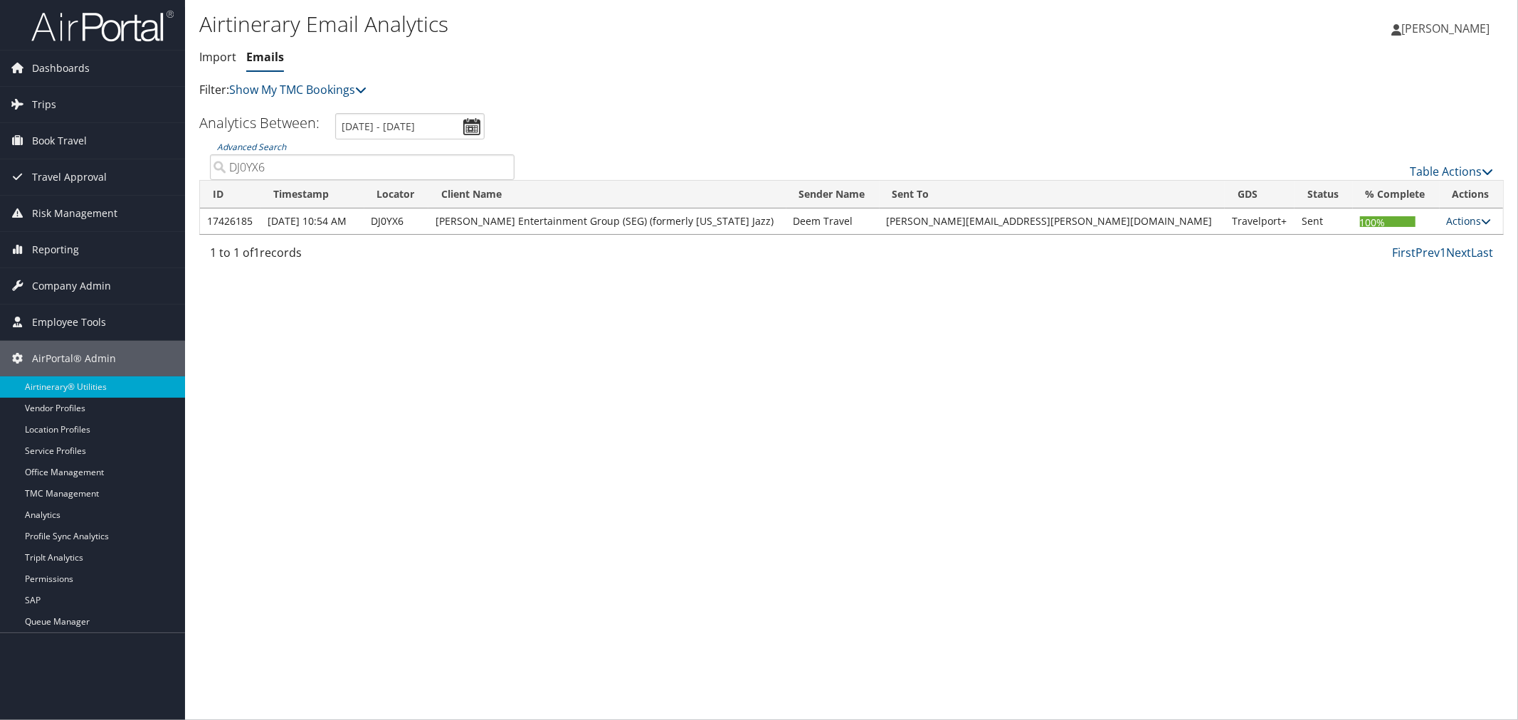
click at [1453, 217] on link "Actions" at bounding box center [1469, 221] width 45 height 14
click at [1434, 262] on link "View Itinerary" at bounding box center [1433, 266] width 90 height 24
drag, startPoint x: 1112, startPoint y: 219, endPoint x: 941, endPoint y: 228, distance: 171.0
click at [941, 228] on td "KRISTEN.SCHUBERT@UTAHJAZZ.COM" at bounding box center [1052, 222] width 345 height 26
copy td "KRISTEN.SCHUBERT@UTAHJAZZ.COM"
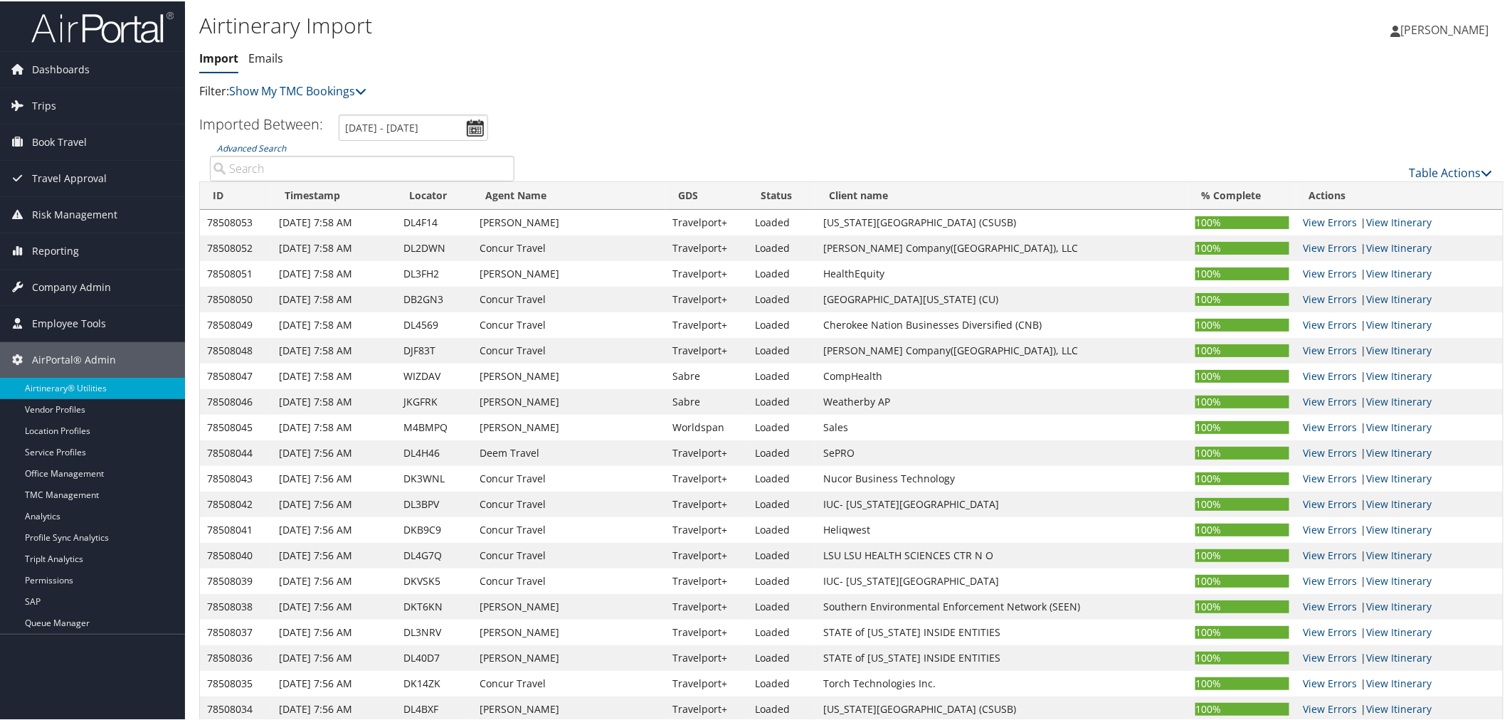
click at [311, 162] on input "Advanced Search" at bounding box center [362, 167] width 305 height 26
paste input "DJ0YX6"
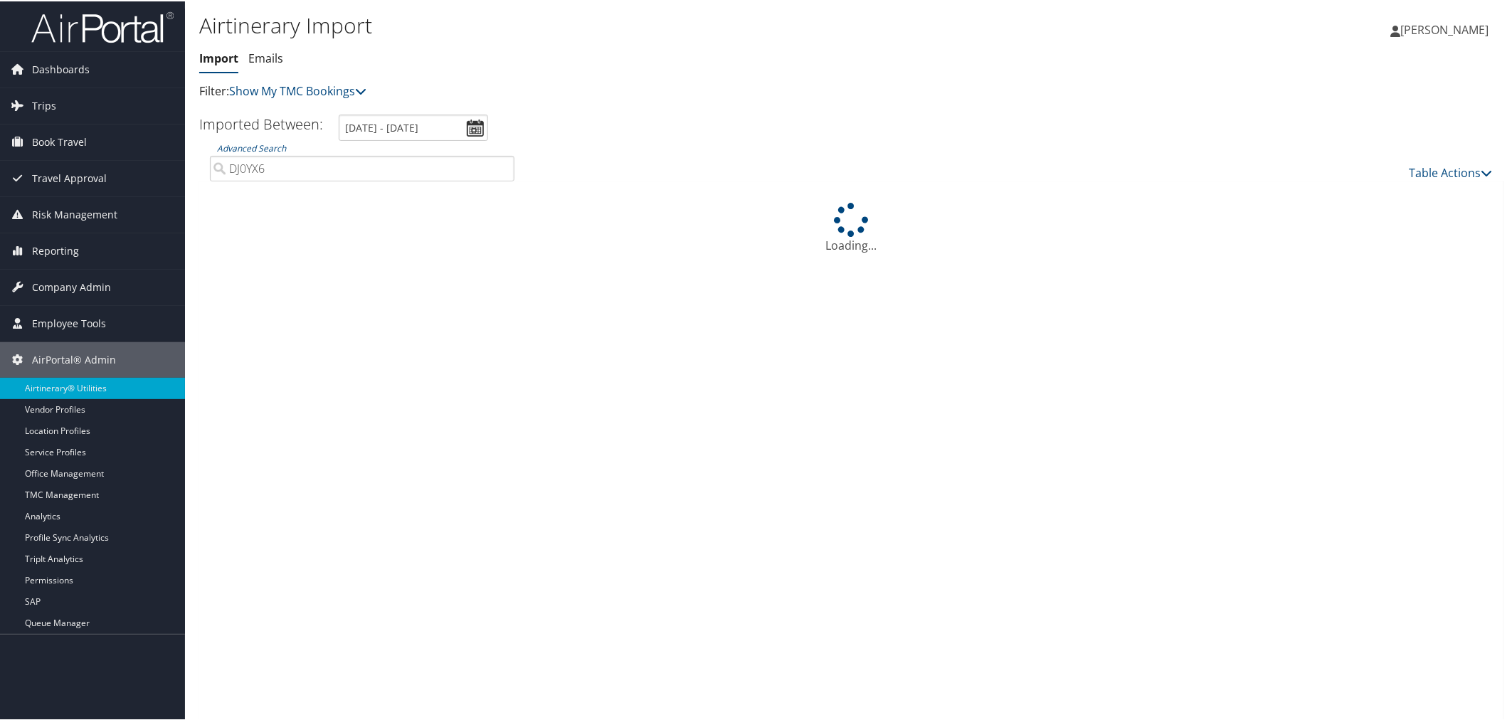
type input "DJ0YX6"
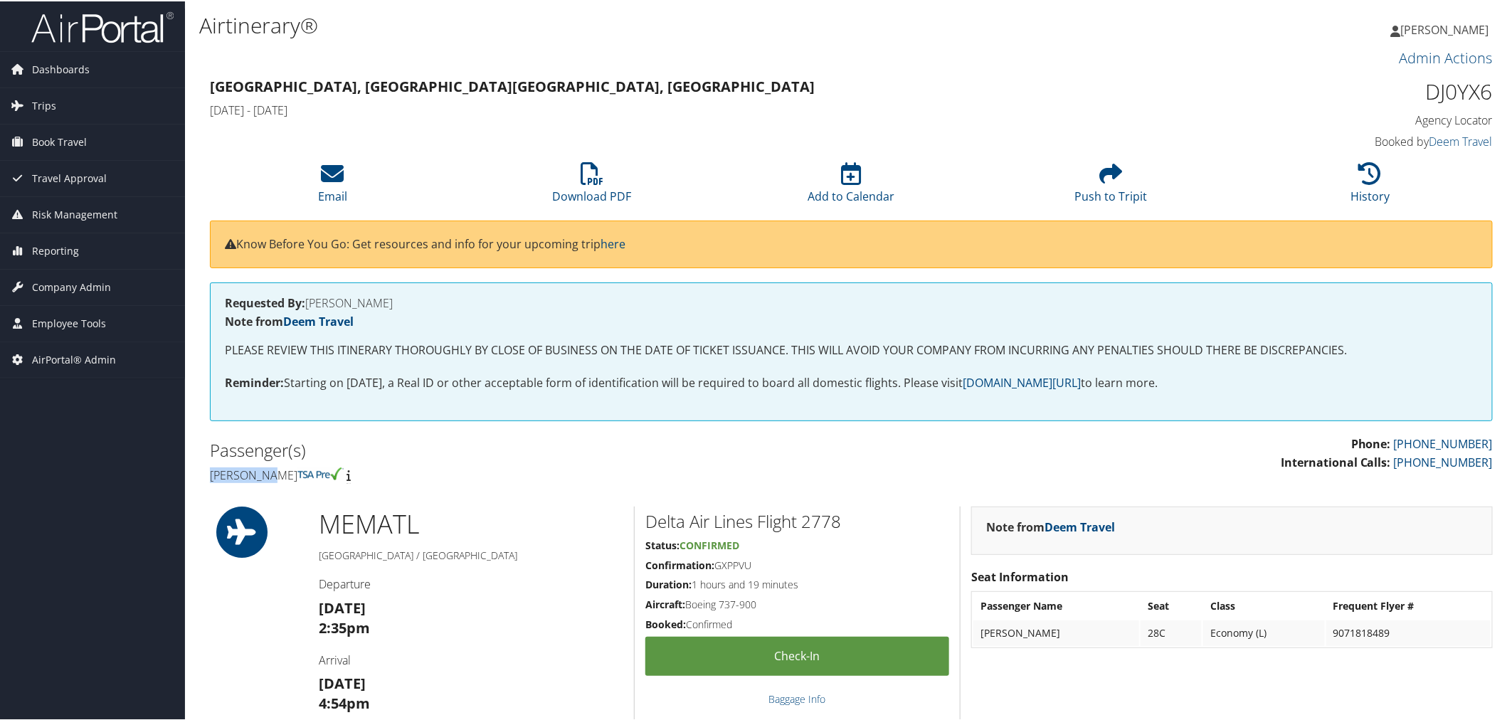
drag, startPoint x: 280, startPoint y: 473, endPoint x: 212, endPoint y: 478, distance: 67.8
click at [209, 475] on div "Passenger(s) David Odom" at bounding box center [525, 460] width 653 height 53
copy h4 "[PERSON_NAME]"
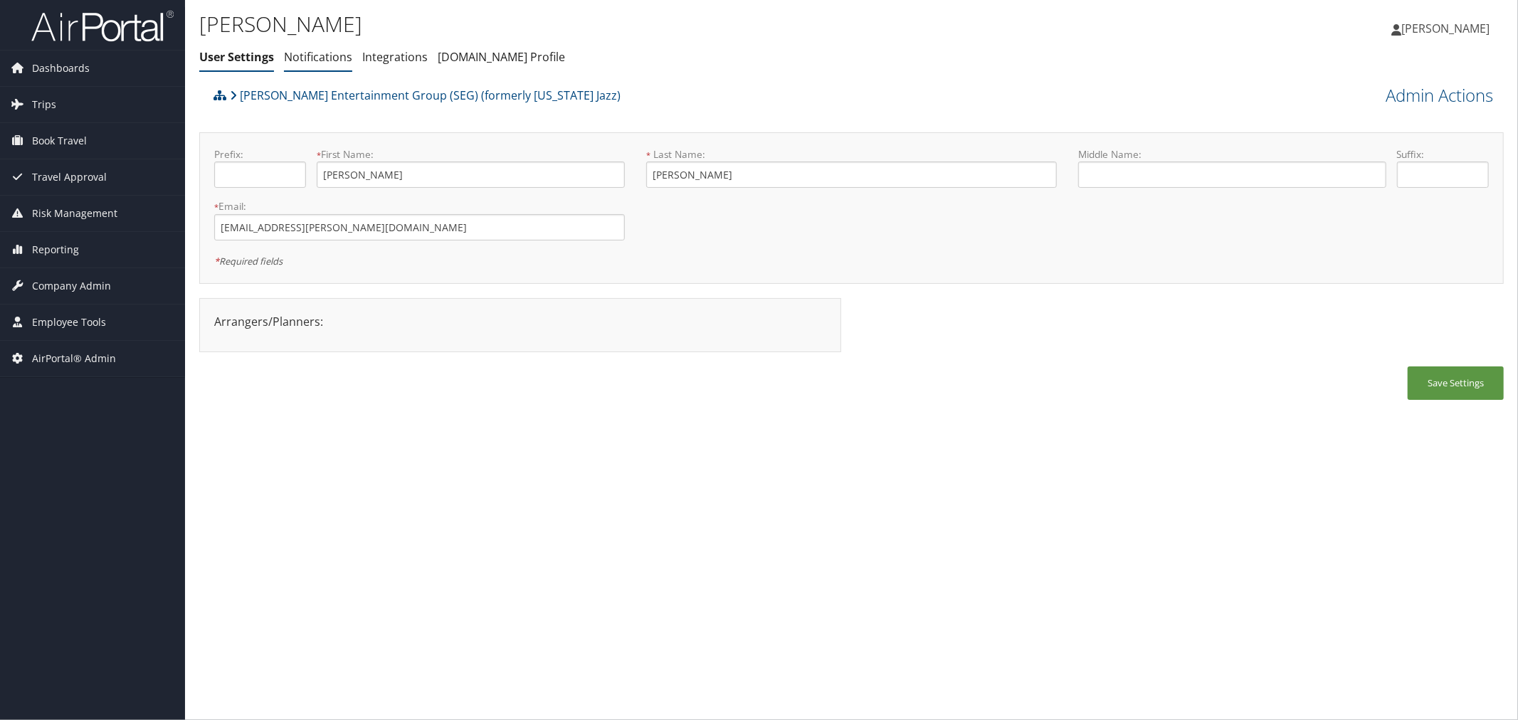
click at [327, 59] on link "Notifications" at bounding box center [318, 57] width 68 height 16
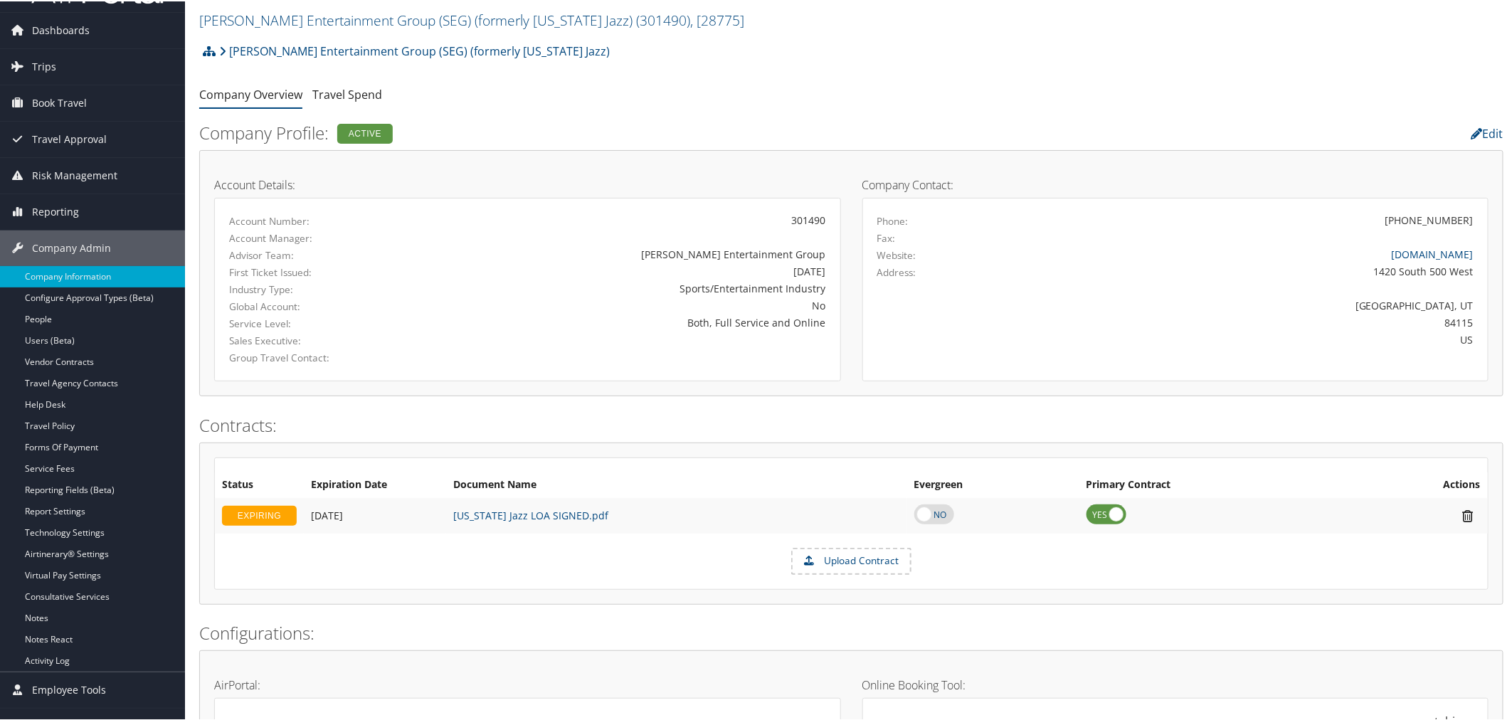
scroll to position [79, 0]
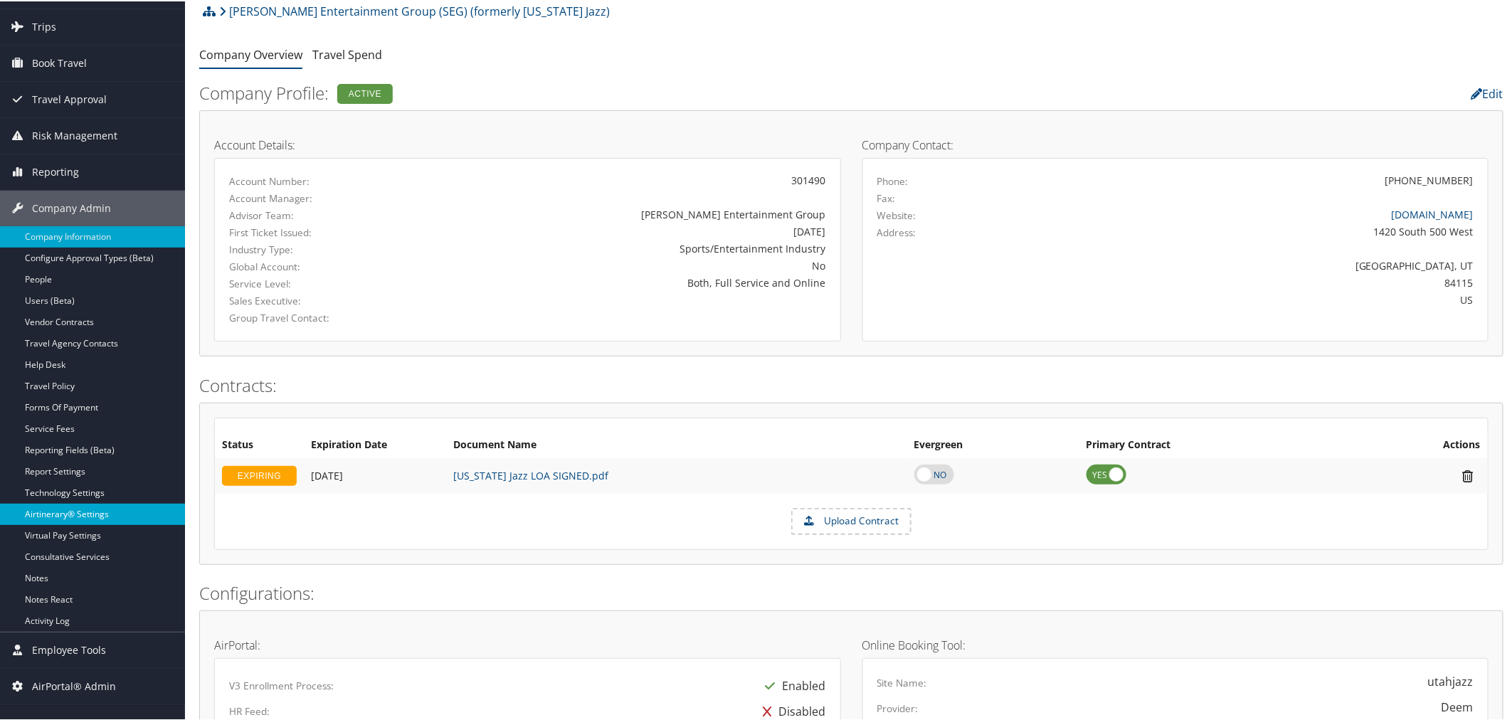
click at [70, 510] on link "Airtinerary® Settings" at bounding box center [92, 512] width 185 height 21
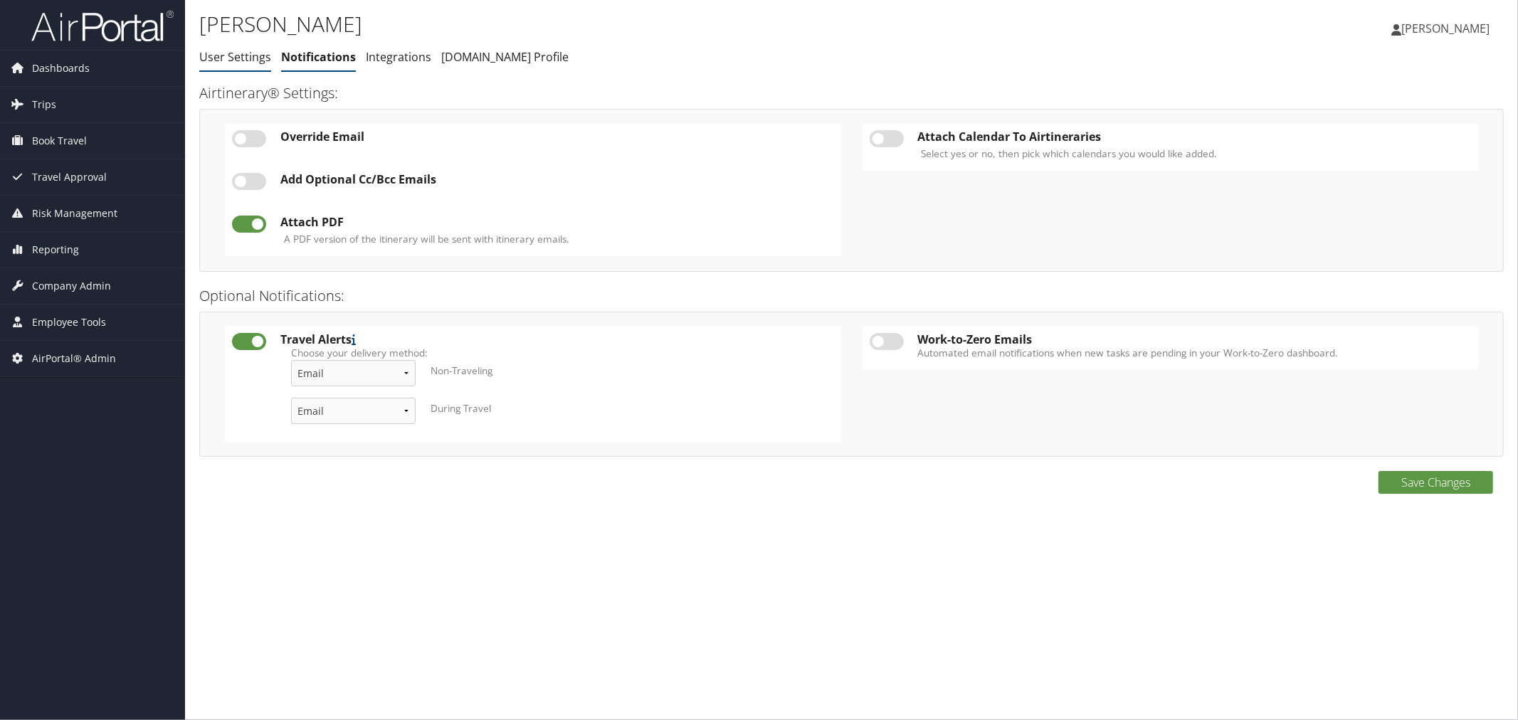
click at [216, 54] on link "User Settings" at bounding box center [235, 57] width 72 height 16
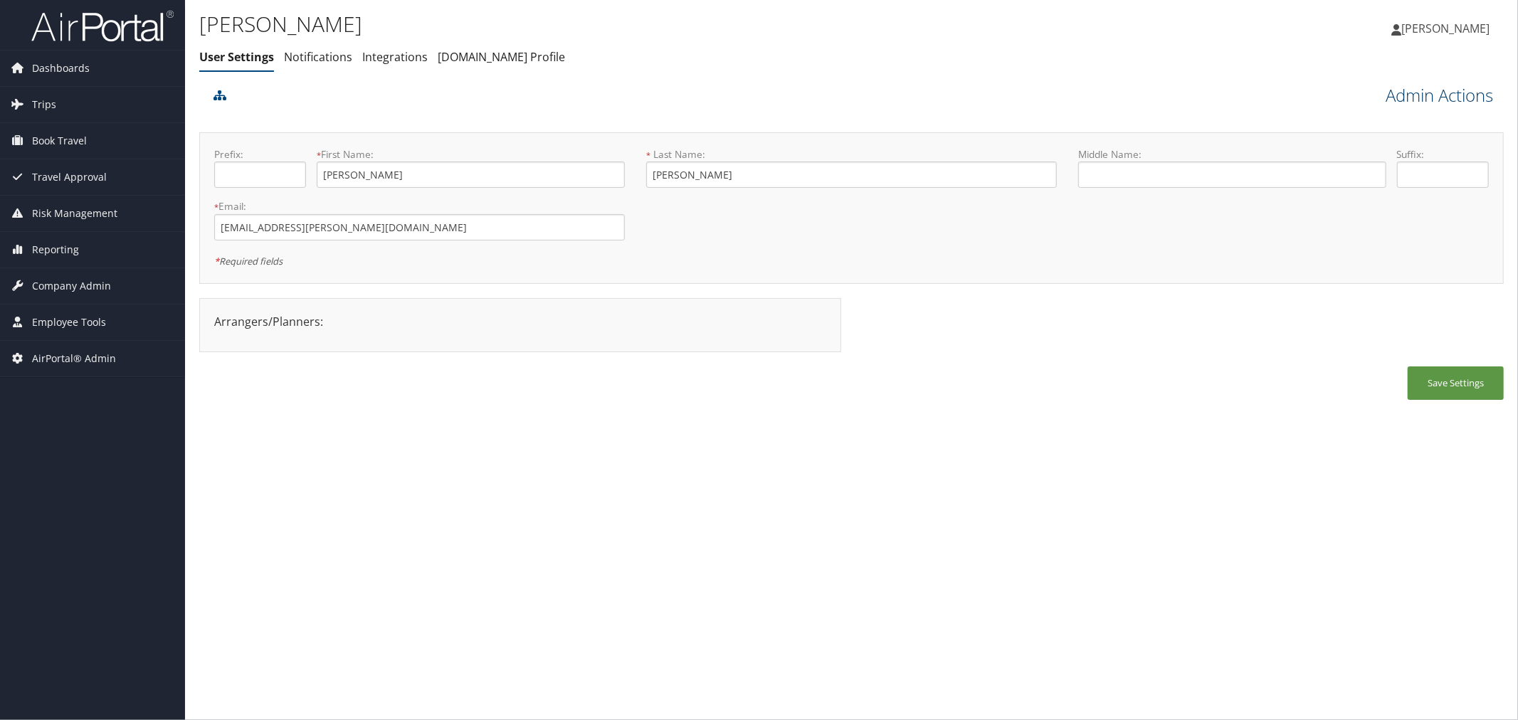
click at [1391, 98] on link "Admin Actions" at bounding box center [1439, 95] width 107 height 24
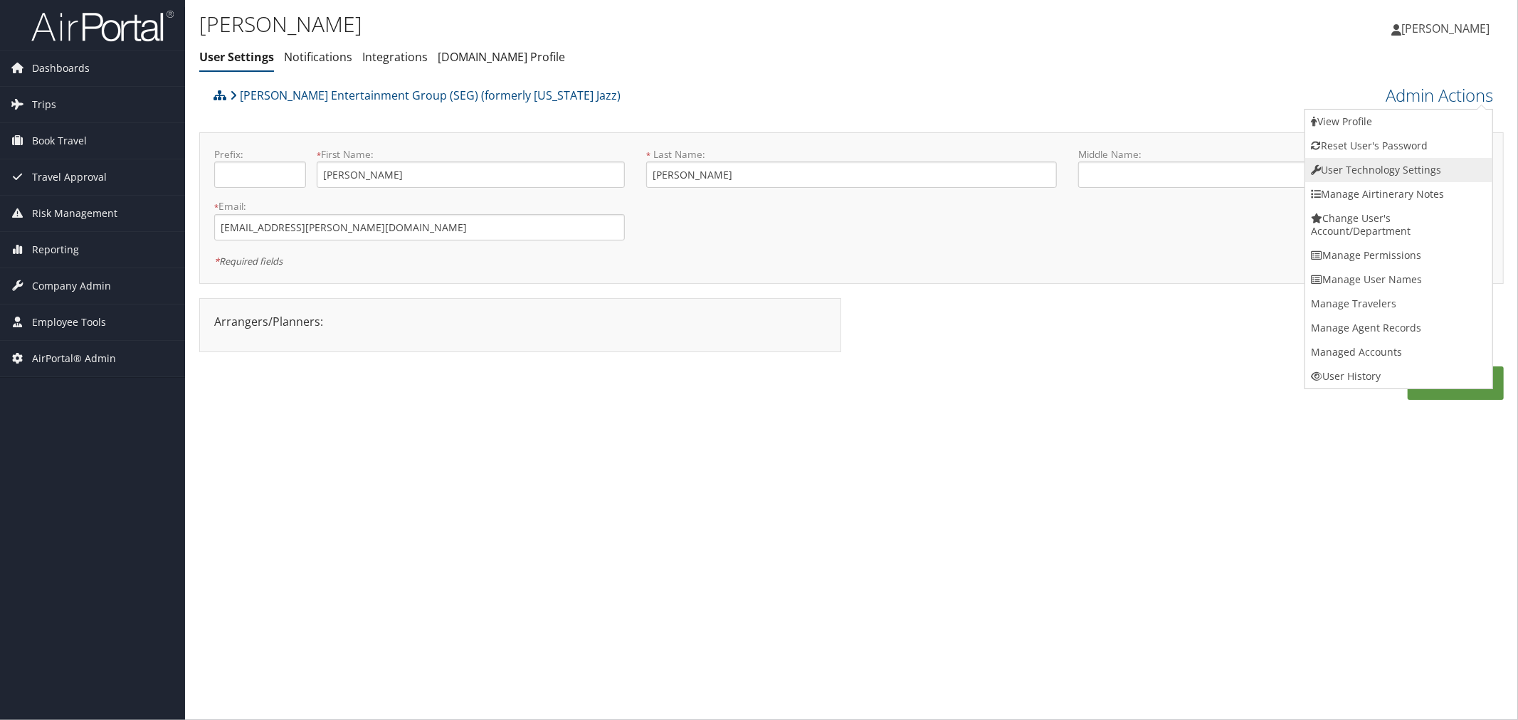
click at [1352, 168] on link "User Technology Settings" at bounding box center [1398, 170] width 187 height 24
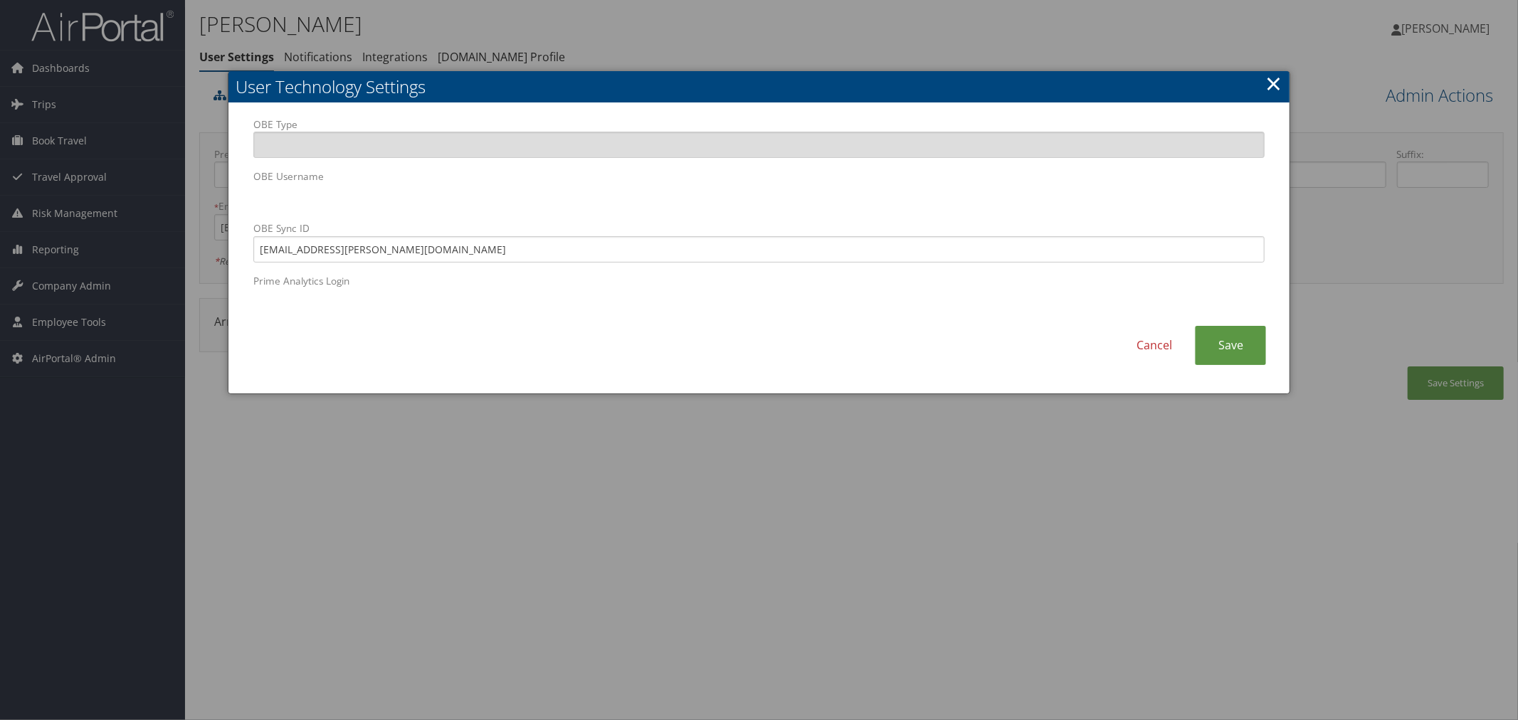
click at [249, 199] on div "OBE Type OBE Username OBE Sync ID lane.odom@utahjazz.com Prime Analytics Login" at bounding box center [759, 221] width 1033 height 209
click at [743, 36] on div at bounding box center [759, 360] width 1518 height 720
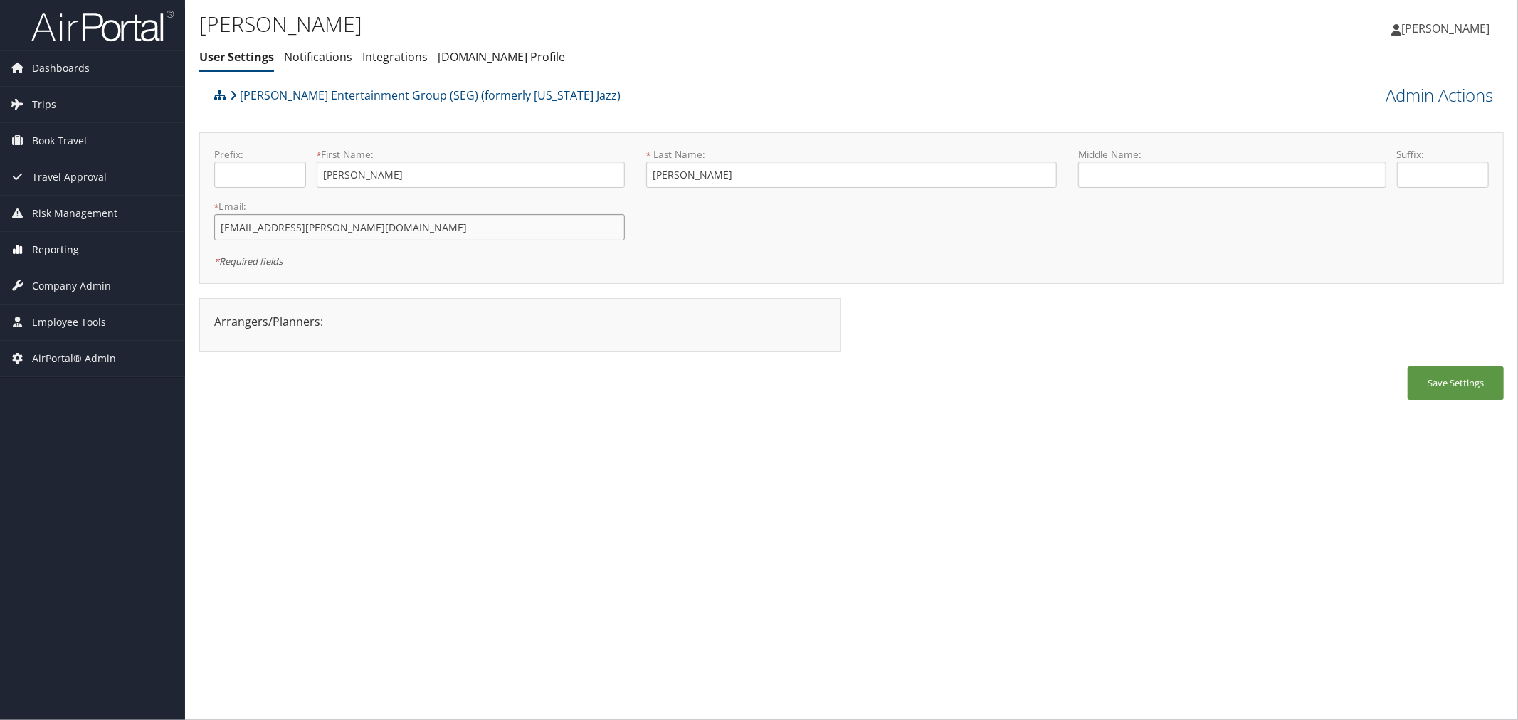
drag, startPoint x: 371, startPoint y: 233, endPoint x: 179, endPoint y: 233, distance: 192.2
click at [179, 233] on div "Dashboards AirPortal 360™ (Manager) AirPortal 360™ (Agent) My Travel Dashboard …" at bounding box center [759, 360] width 1518 height 720
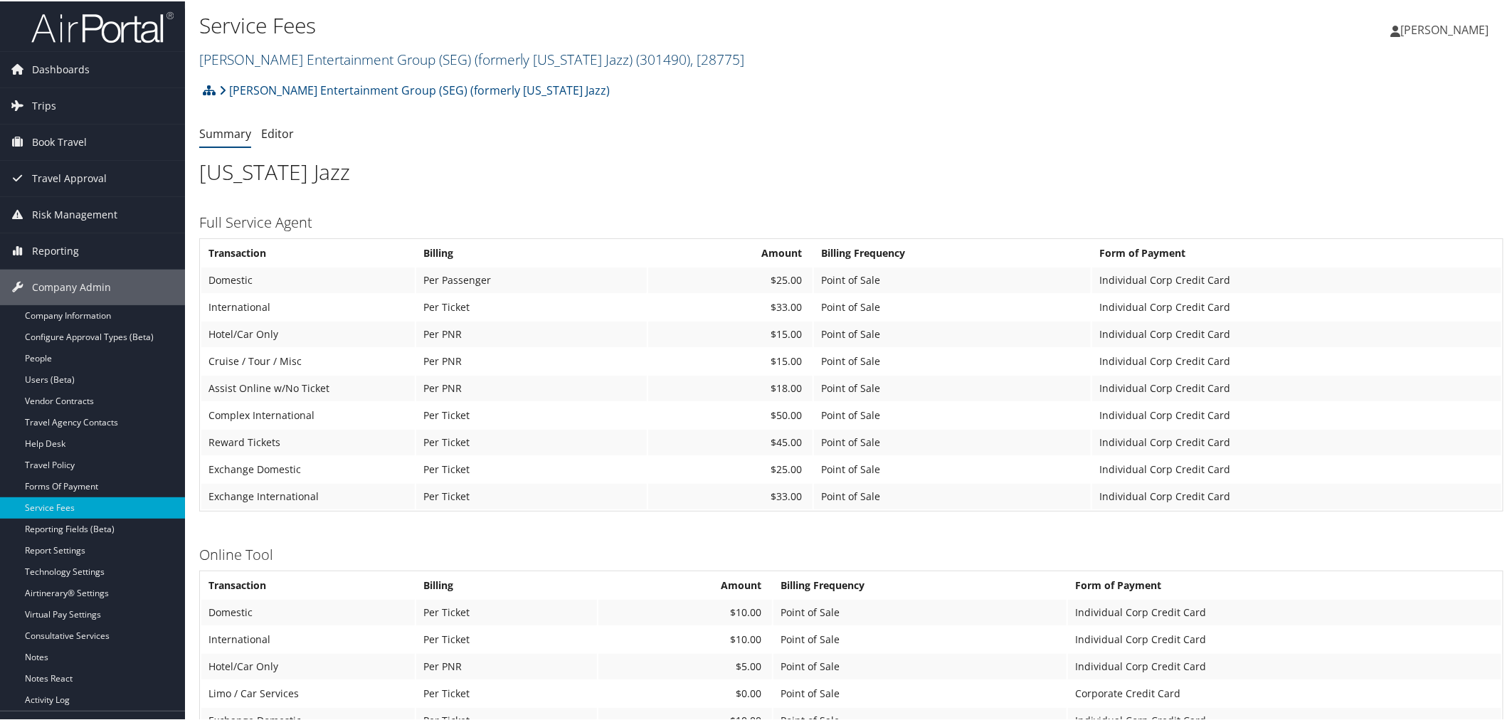
click at [295, 56] on link "[PERSON_NAME] Entertainment Group (SEG) (formerly [US_STATE] Jazz) ( 301490 ) ,…" at bounding box center [471, 57] width 545 height 19
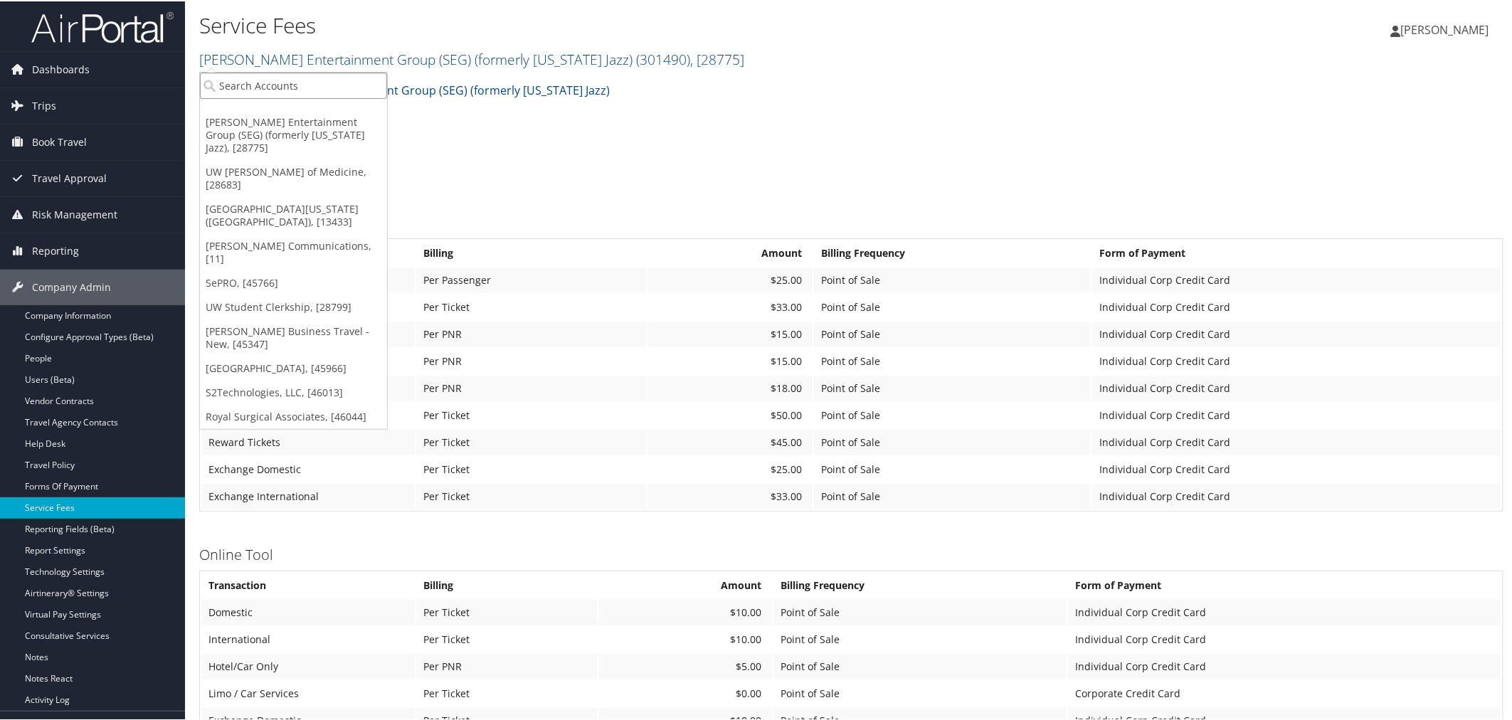
click at [267, 80] on input "search" at bounding box center [293, 84] width 187 height 26
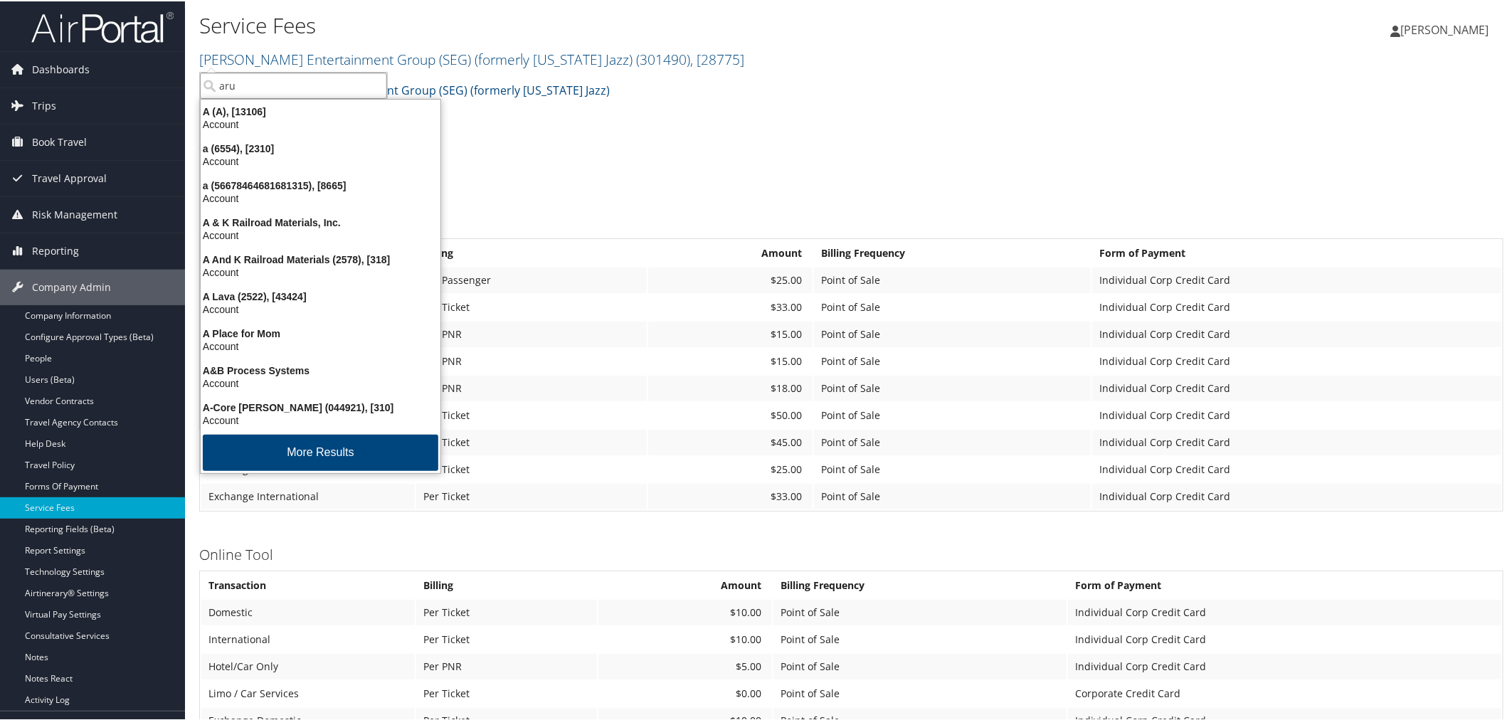
type input "arup"
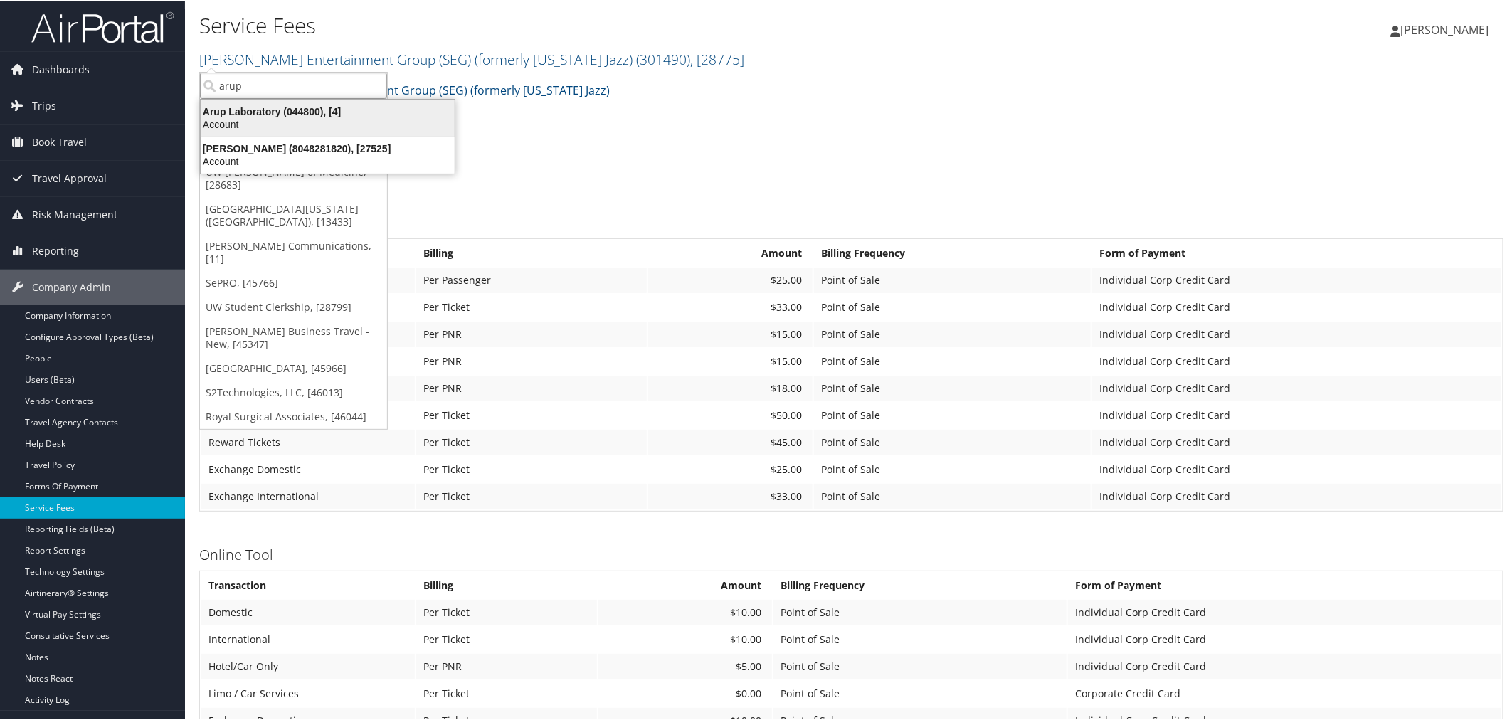
click at [283, 124] on div "Account" at bounding box center [327, 123] width 271 height 13
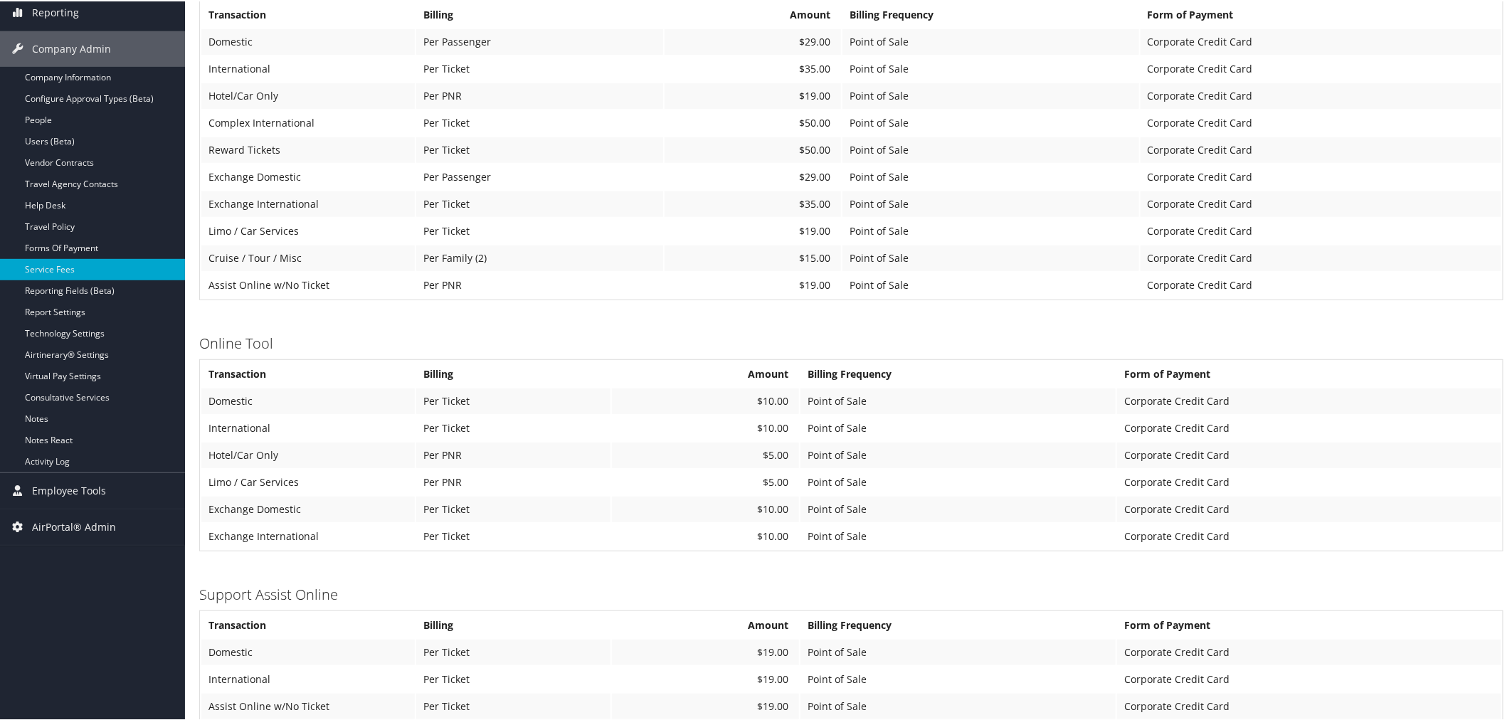
scroll to position [115, 0]
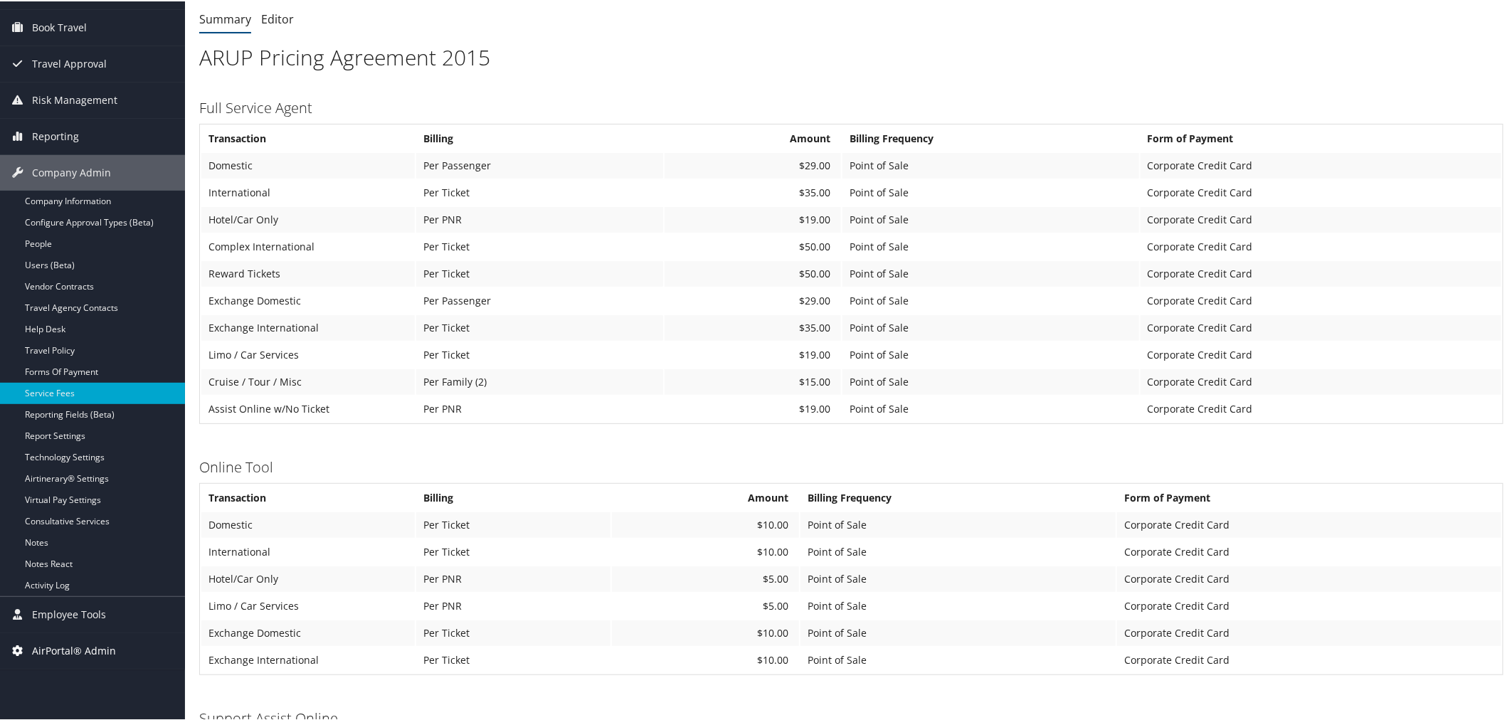
click at [75, 643] on span "AirPortal® Admin" at bounding box center [74, 650] width 84 height 36
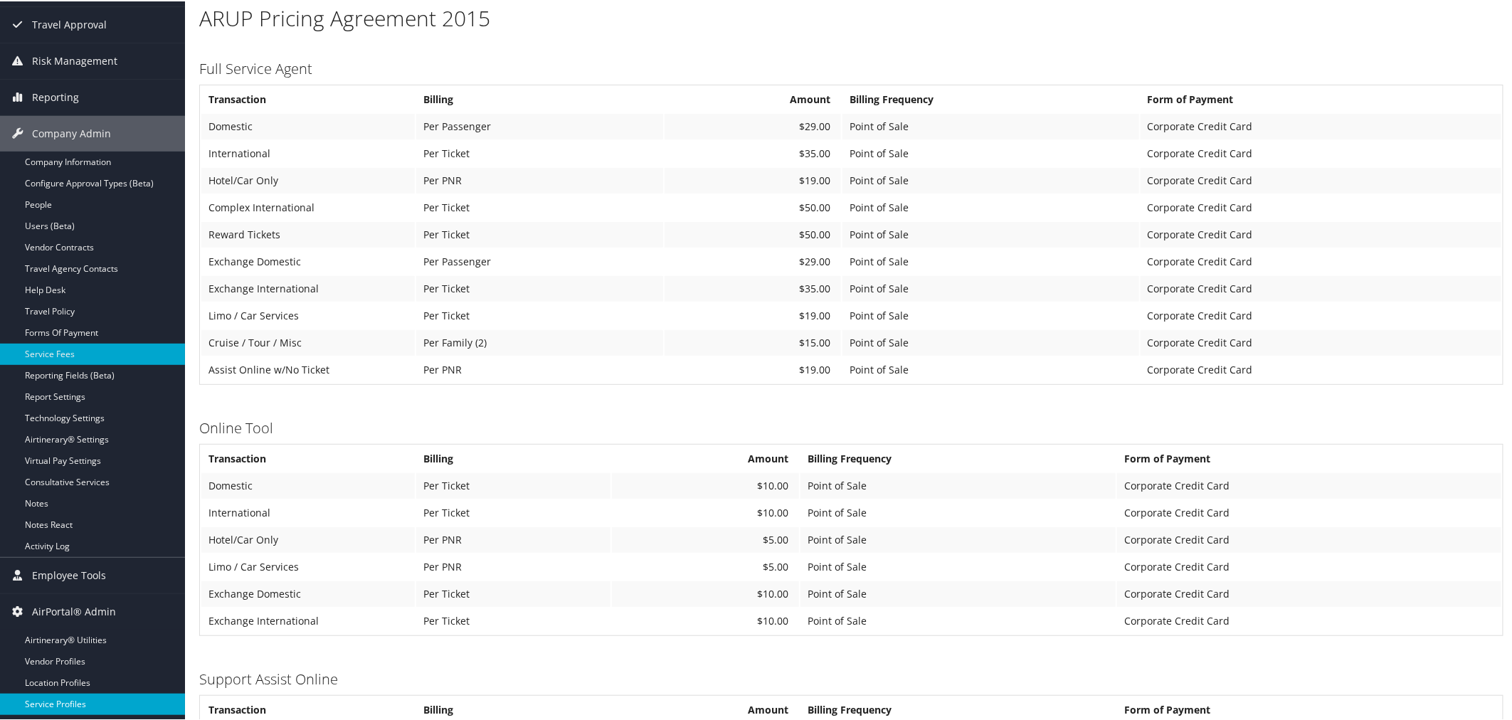
scroll to position [194, 0]
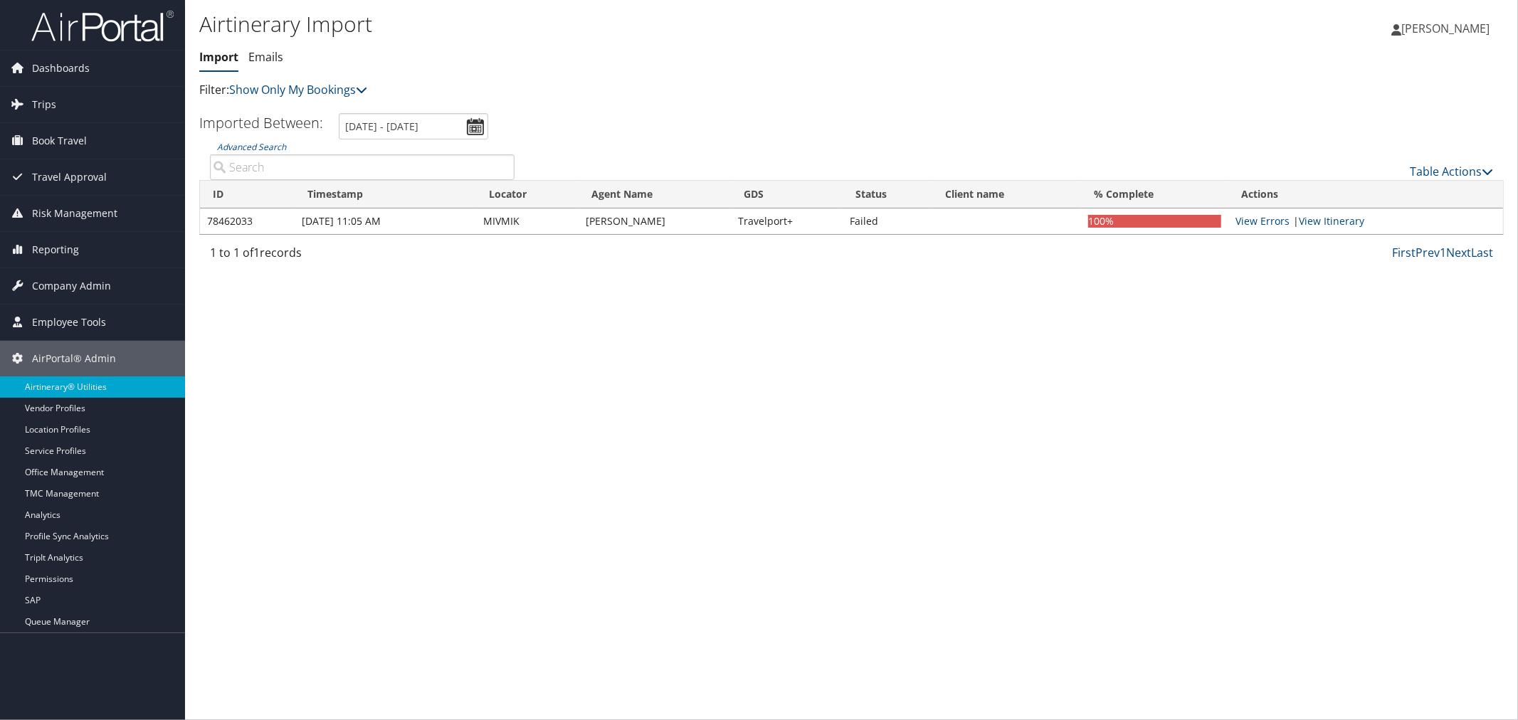
click at [296, 164] on input "Advanced Search" at bounding box center [362, 167] width 305 height 26
click at [304, 95] on link "Show Only My Bookings" at bounding box center [298, 90] width 138 height 16
click at [300, 123] on link "Show My TMC Bookings" at bounding box center [326, 112] width 187 height 24
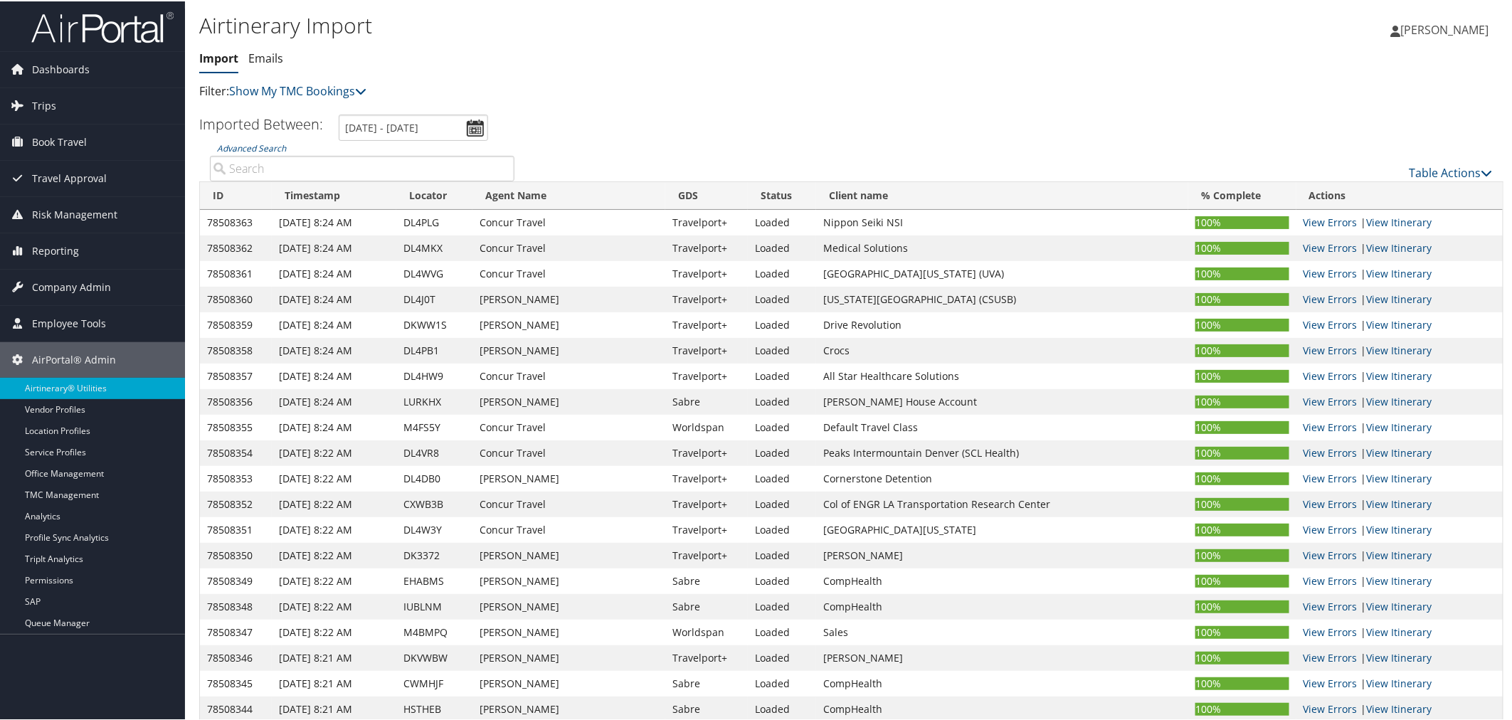
click at [303, 159] on input "Advanced Search" at bounding box center [362, 167] width 305 height 26
paste input "DDDR03"
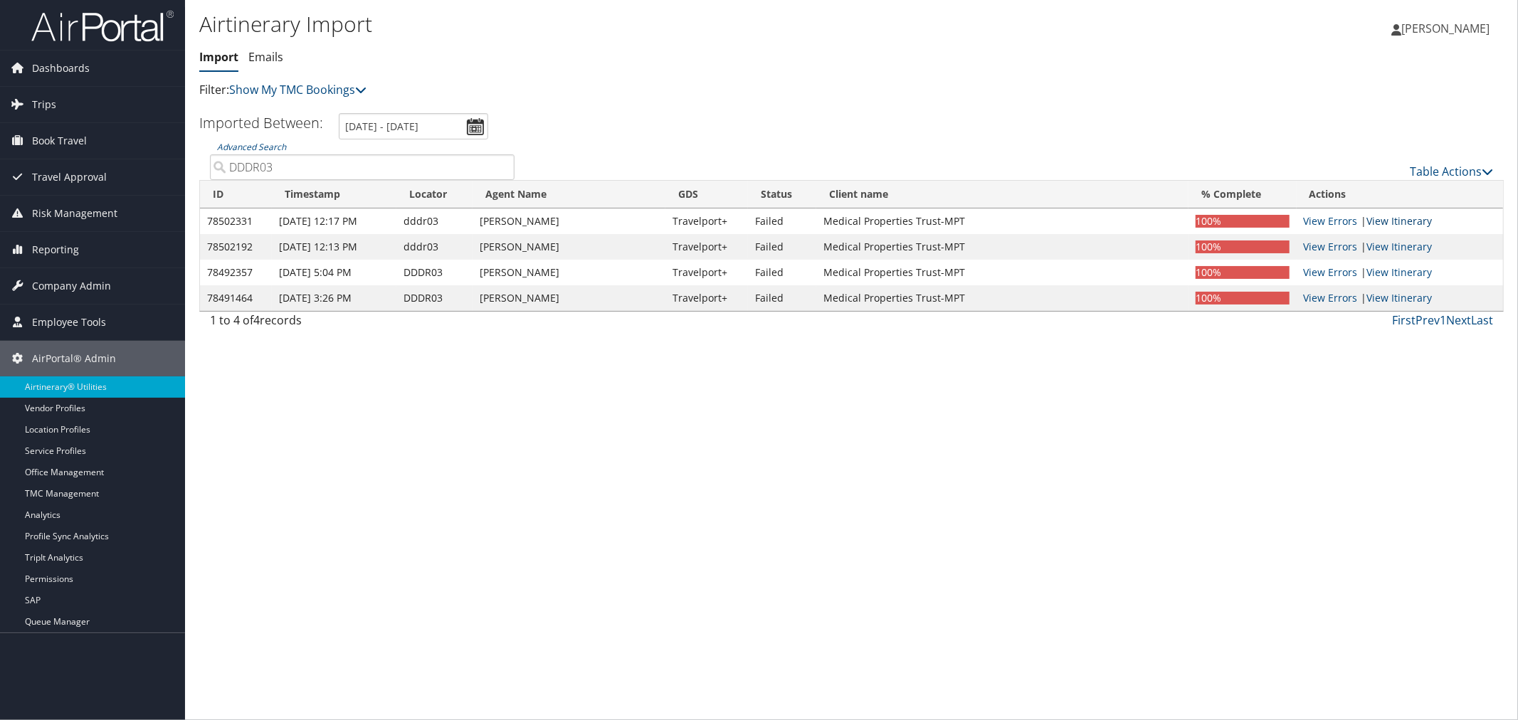
type input "DDDR03"
click at [1401, 217] on link "View Itinerary" at bounding box center [1399, 221] width 65 height 14
click at [52, 115] on span "Trips" at bounding box center [44, 105] width 24 height 36
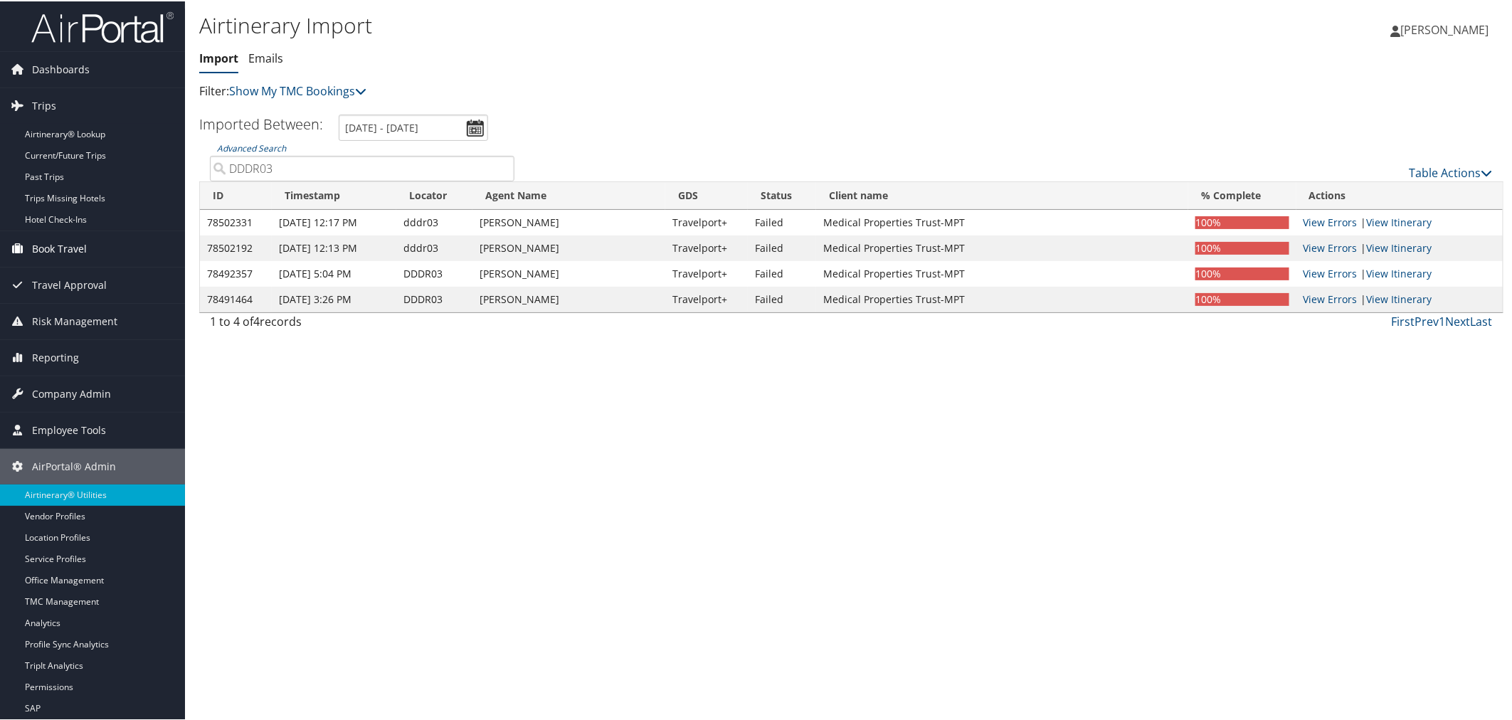
click at [64, 246] on span "Book Travel" at bounding box center [59, 248] width 55 height 36
